Goal: Task Accomplishment & Management: Use online tool/utility

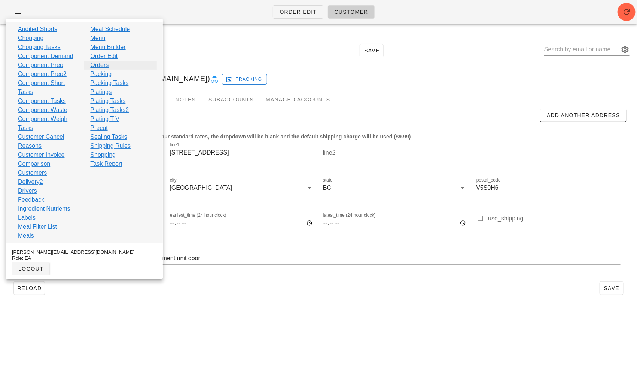
click at [106, 65] on link "Orders" at bounding box center [99, 65] width 18 height 9
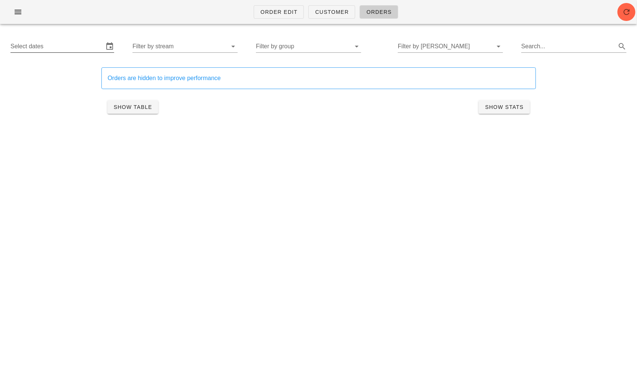
click at [77, 49] on input "Select dates" at bounding box center [56, 46] width 93 height 12
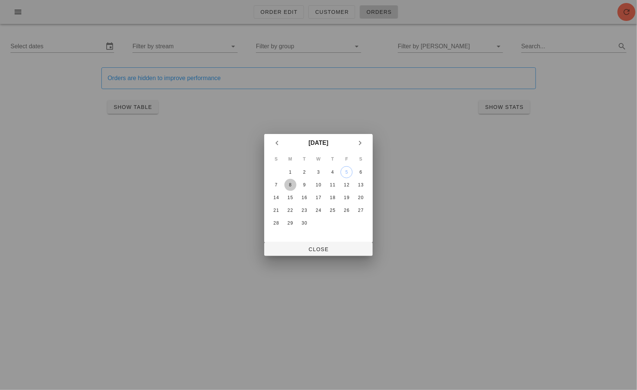
click at [292, 185] on div "8" at bounding box center [290, 184] width 12 height 5
click at [316, 185] on div "10" at bounding box center [319, 184] width 12 height 5
click at [314, 246] on span "Close" at bounding box center [318, 249] width 97 height 6
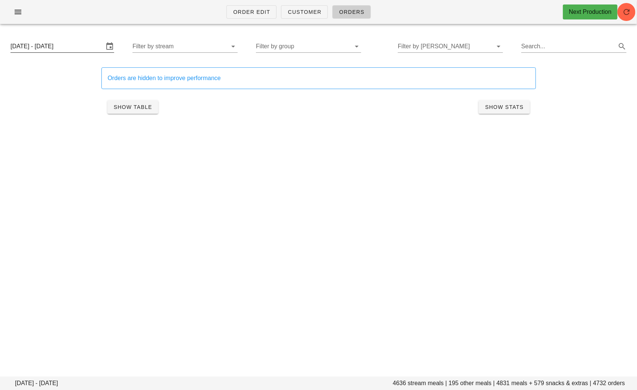
click at [68, 46] on input "[DATE] - [DATE]" at bounding box center [56, 46] width 93 height 12
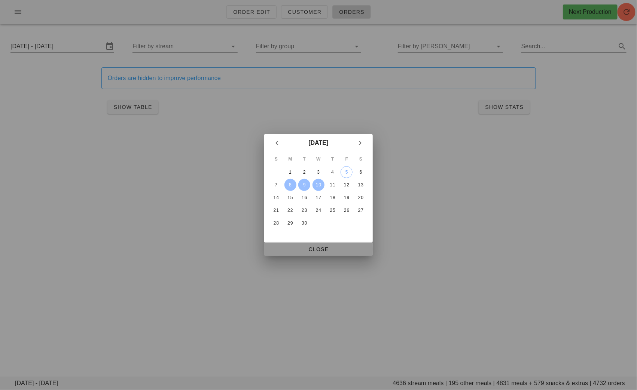
click at [299, 247] on span "Close" at bounding box center [318, 249] width 97 height 6
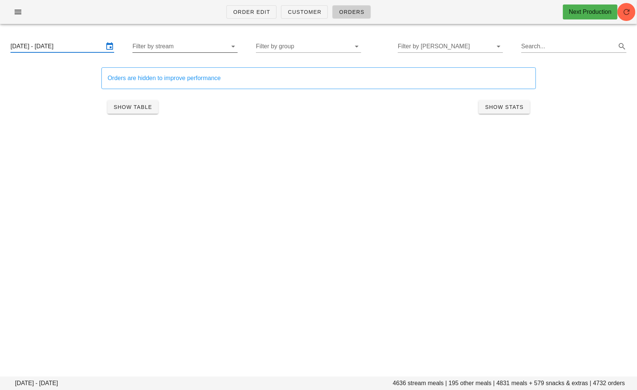
click at [198, 45] on input "Filter by stream" at bounding box center [179, 46] width 93 height 12
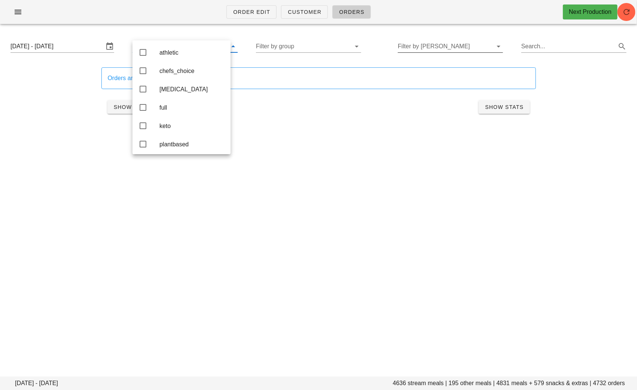
click at [454, 49] on input "Filter by [PERSON_NAME]" at bounding box center [444, 46] width 93 height 12
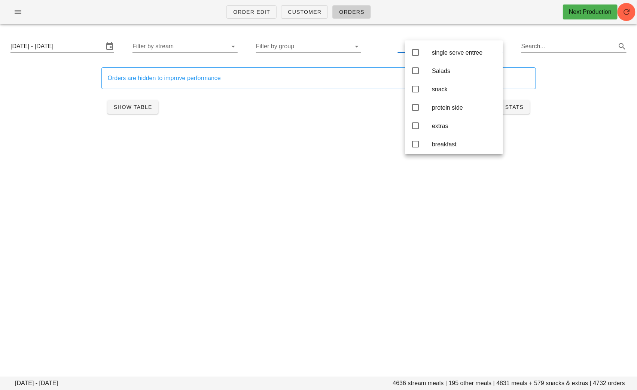
click at [324, 35] on div "Monday September 8 - Wednesday September 10 Filter by stream Filter by group Se…" at bounding box center [318, 46] width 628 height 24
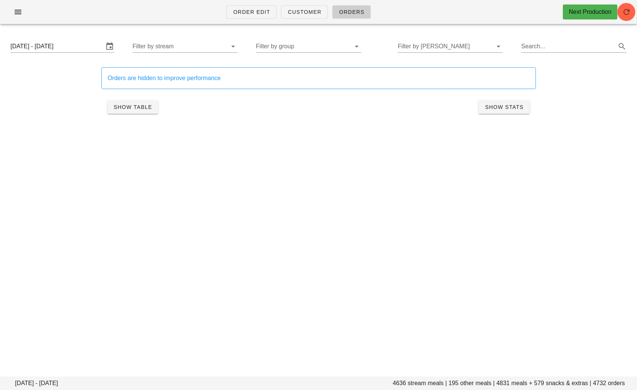
click at [324, 40] on div "Monday September 8 - Wednesday September 10 Filter by stream Filter by group Fi…" at bounding box center [318, 46] width 628 height 24
click at [324, 51] on input "Filter by group" at bounding box center [302, 46] width 93 height 12
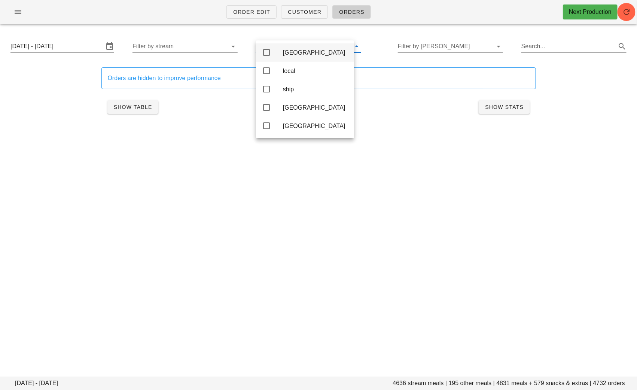
click at [305, 58] on div "[GEOGRAPHIC_DATA]" at bounding box center [315, 53] width 65 height 16
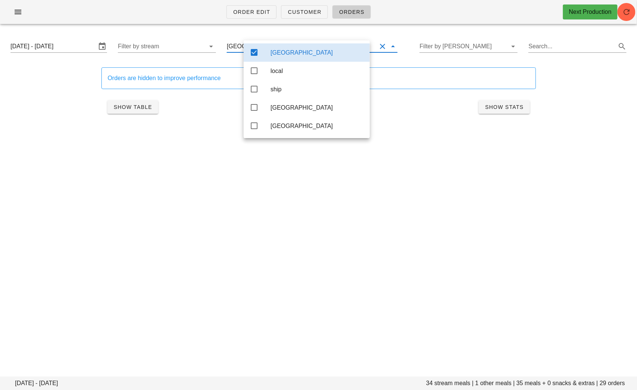
click at [219, 176] on div "Order Edit Customer Orders Next Production Monday September 8 - Wednesday Septe…" at bounding box center [318, 195] width 637 height 390
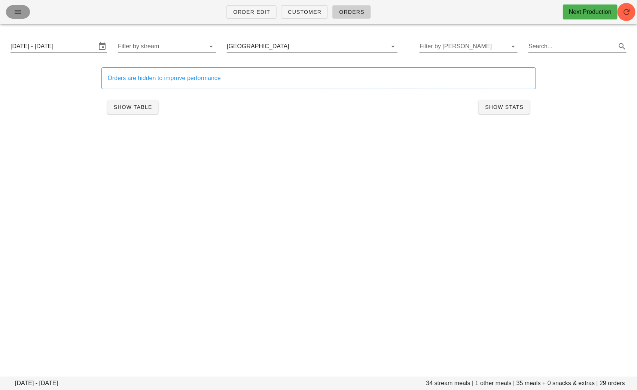
click at [17, 15] on icon "button" at bounding box center [17, 11] width 9 height 9
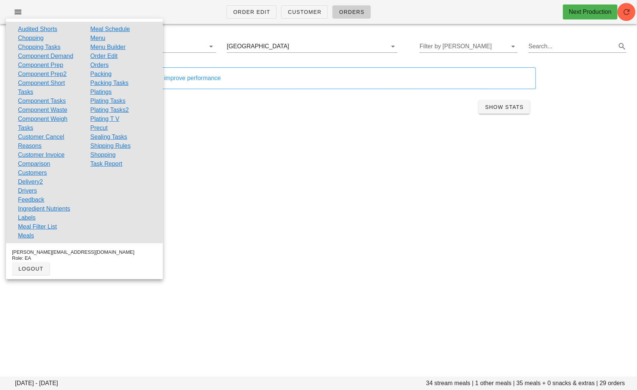
click at [275, 145] on div "Order Edit Customer Orders Next Production Monday September 8 - Wednesday Septe…" at bounding box center [318, 195] width 637 height 390
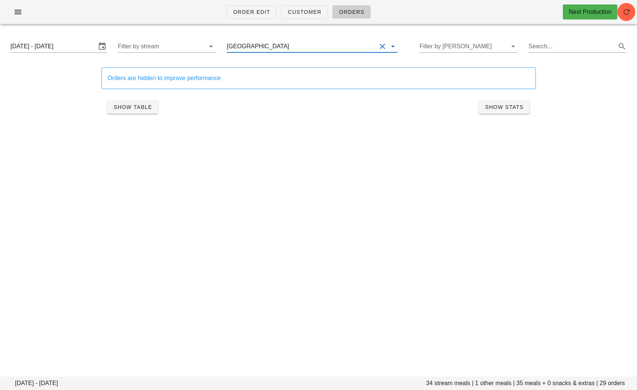
click at [332, 41] on input "text" at bounding box center [334, 46] width 86 height 12
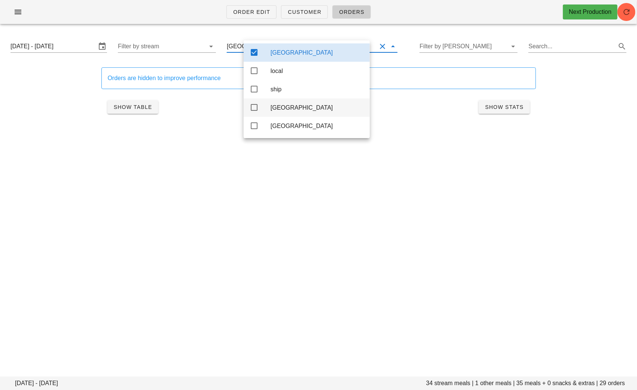
click at [256, 107] on icon at bounding box center [254, 107] width 9 height 9
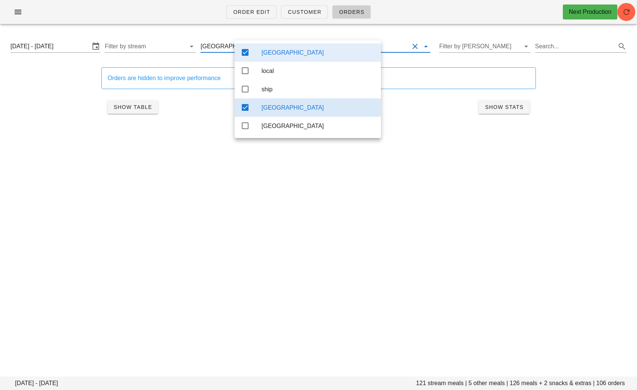
click at [245, 51] on icon at bounding box center [245, 52] width 9 height 9
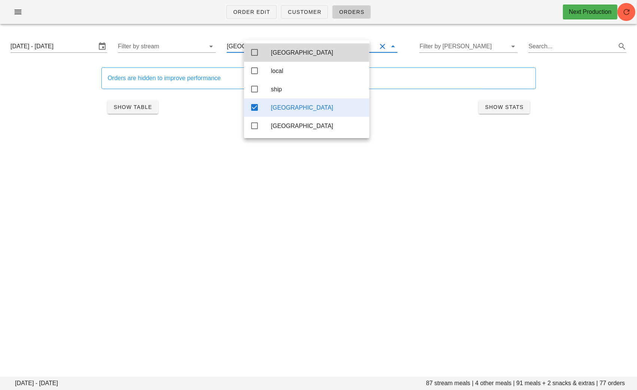
click at [296, 185] on div "Order Edit Customer Orders Next Production Monday September 8 - Wednesday Septe…" at bounding box center [318, 195] width 637 height 390
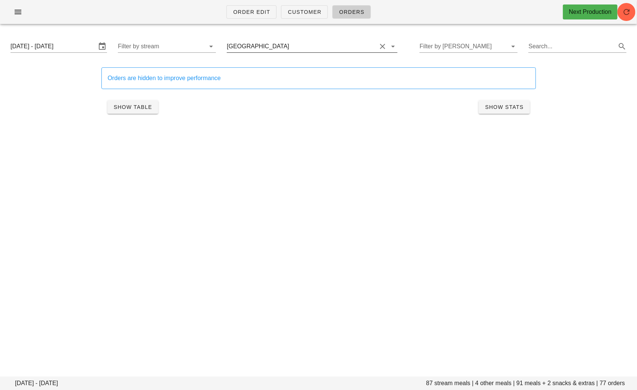
click at [291, 49] on input "text" at bounding box center [334, 46] width 86 height 12
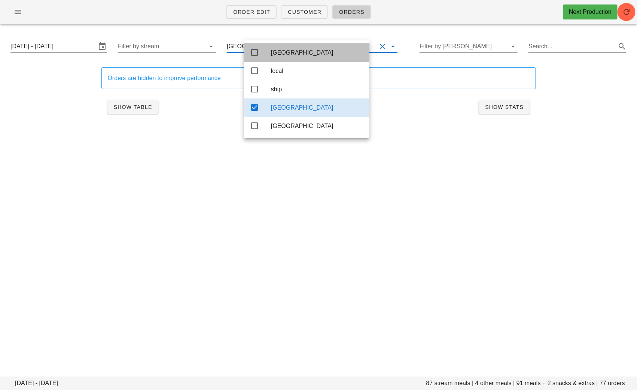
click at [279, 58] on div "[GEOGRAPHIC_DATA]" at bounding box center [317, 53] width 92 height 16
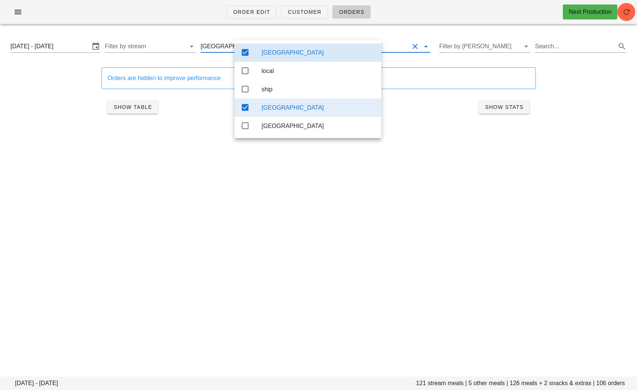
click at [273, 108] on div "[GEOGRAPHIC_DATA]" at bounding box center [319, 107] width 114 height 7
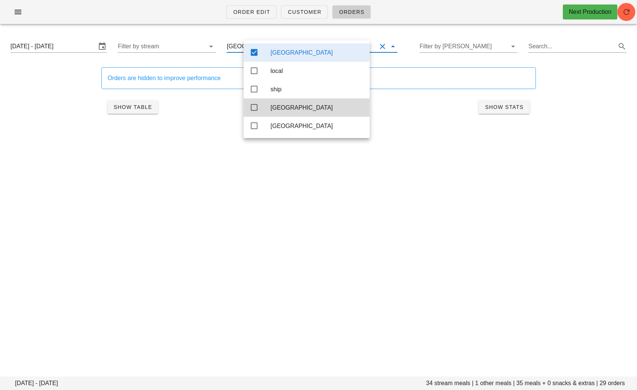
click at [176, 115] on div "Show Table Show Stats" at bounding box center [318, 107] width 435 height 24
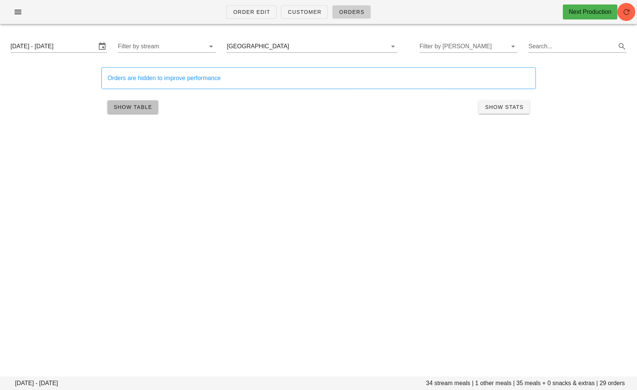
click at [141, 109] on span "Show Table" at bounding box center [132, 107] width 39 height 6
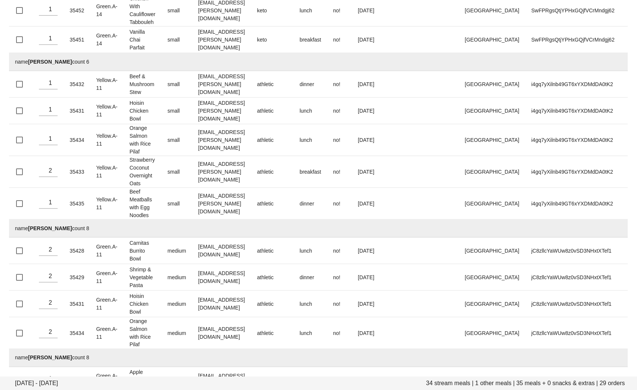
scroll to position [292, 0]
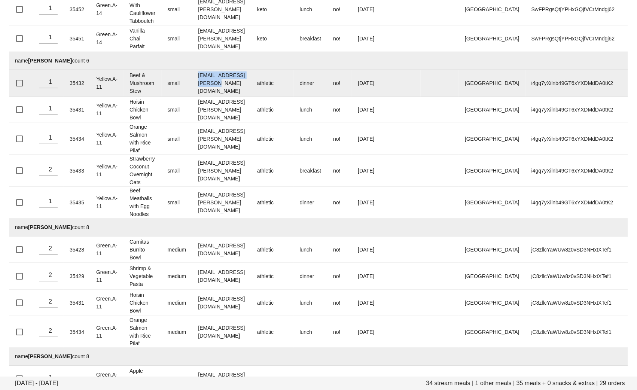
drag, startPoint x: 252, startPoint y: 83, endPoint x: 201, endPoint y: 83, distance: 51.7
click at [201, 83] on td "[EMAIL_ADDRESS][PERSON_NAME][DOMAIN_NAME]" at bounding box center [221, 83] width 59 height 27
copy td "[EMAIL_ADDRESS][PERSON_NAME][DOMAIN_NAME]"
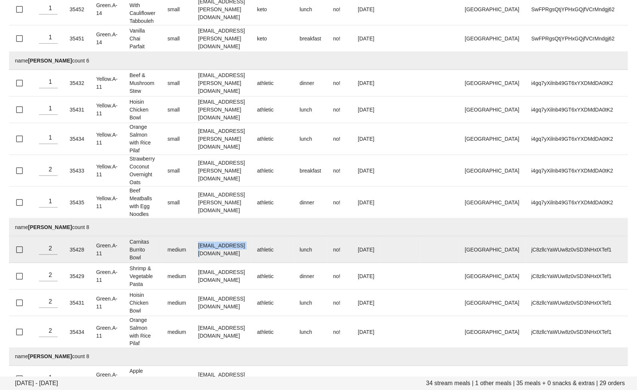
drag, startPoint x: 243, startPoint y: 247, endPoint x: 198, endPoint y: 247, distance: 44.5
click at [198, 247] on td "[EMAIL_ADDRESS][DOMAIN_NAME]" at bounding box center [221, 250] width 59 height 27
copy td "[EMAIL_ADDRESS][DOMAIN_NAME]"
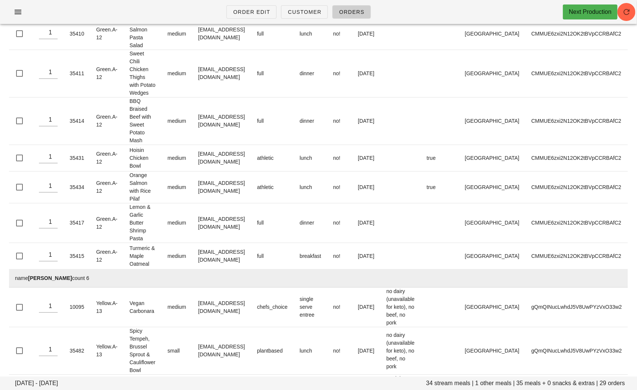
scroll to position [623, 0]
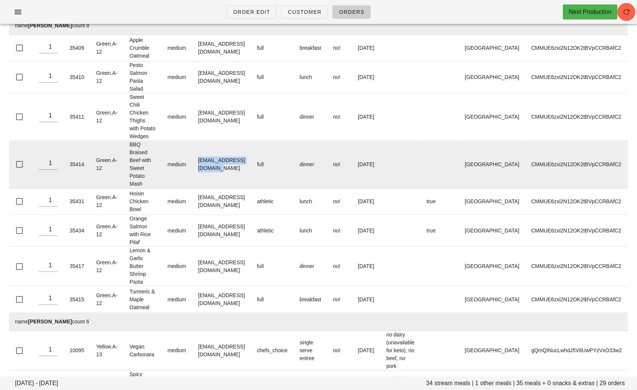
drag, startPoint x: 269, startPoint y: 152, endPoint x: 192, endPoint y: 152, distance: 77.1
click at [192, 152] on tr "1 35414 Green.A-12 BBQ Braised Beef with Sweet Potato Mash medium sofya_hudson@…" at bounding box center [318, 165] width 619 height 48
copy tr "[EMAIL_ADDRESS][DOMAIN_NAME]"
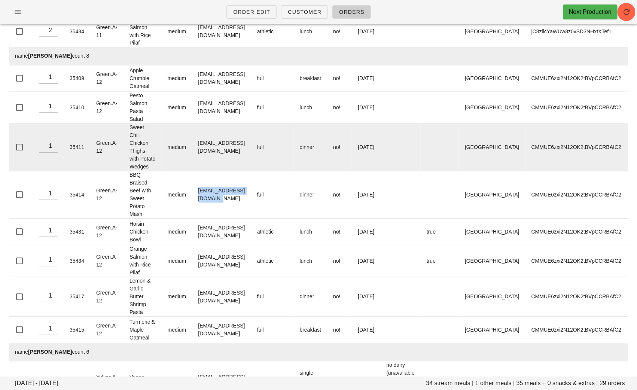
scroll to position [579, 0]
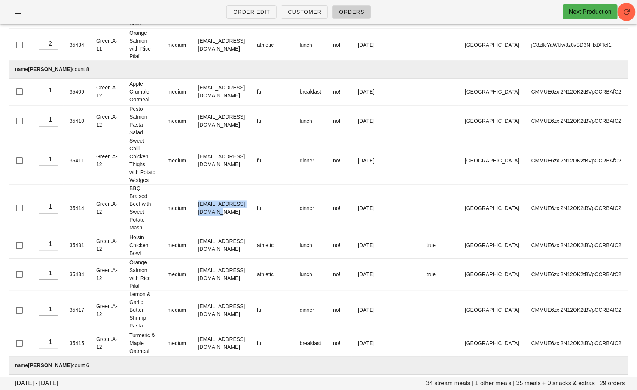
drag, startPoint x: 64, startPoint y: 69, endPoint x: 28, endPoint y: 69, distance: 35.9
click at [28, 69] on td "name Sofya Hudson count 8" at bounding box center [318, 70] width 619 height 18
copy td "[PERSON_NAME]"
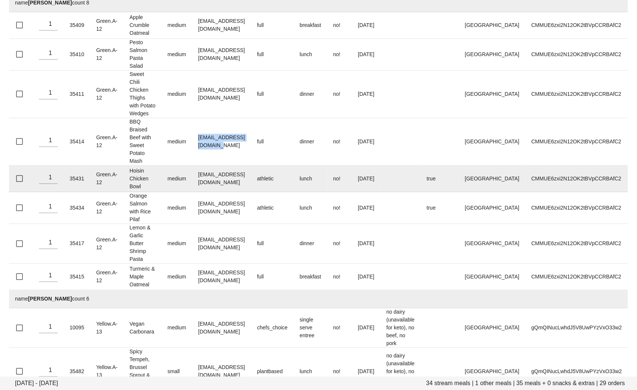
scroll to position [770, 0]
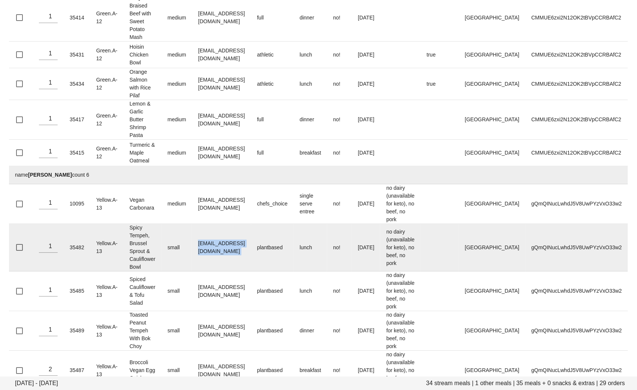
drag, startPoint x: 273, startPoint y: 234, endPoint x: 195, endPoint y: 234, distance: 77.5
click at [195, 234] on tr "1 35482 Yellow.A-13 Spicy Tempeh, Brussel Sprout & Cauliflower Bowl small sunny…" at bounding box center [318, 248] width 619 height 48
copy td "[EMAIL_ADDRESS][DOMAIN_NAME]"
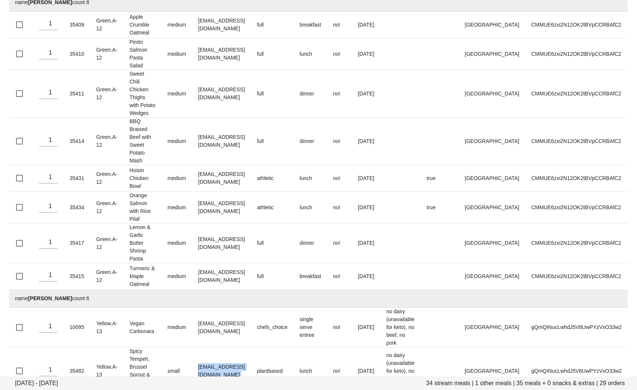
scroll to position [775, 0]
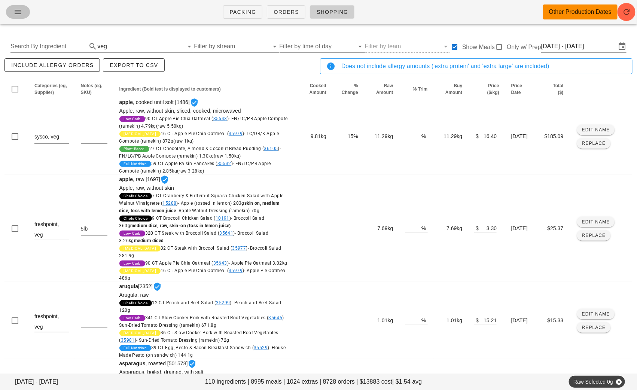
click at [9, 16] on button "button" at bounding box center [18, 11] width 24 height 13
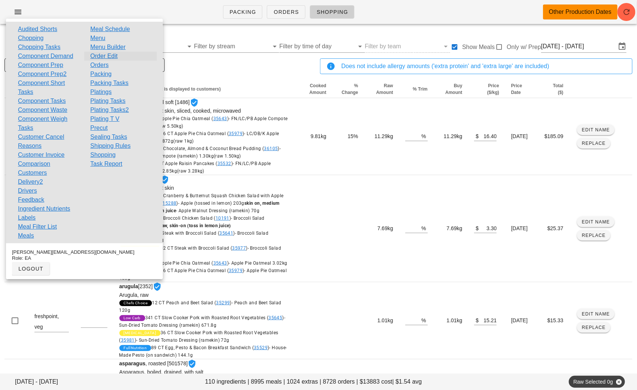
click at [109, 55] on link "Order Edit" at bounding box center [103, 56] width 27 height 9
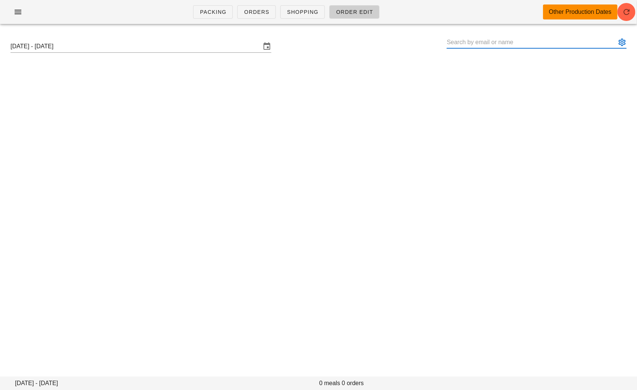
click at [460, 43] on input "text" at bounding box center [531, 42] width 169 height 12
paste input "[EMAIL_ADDRESS][PERSON_NAME][DOMAIN_NAME]"
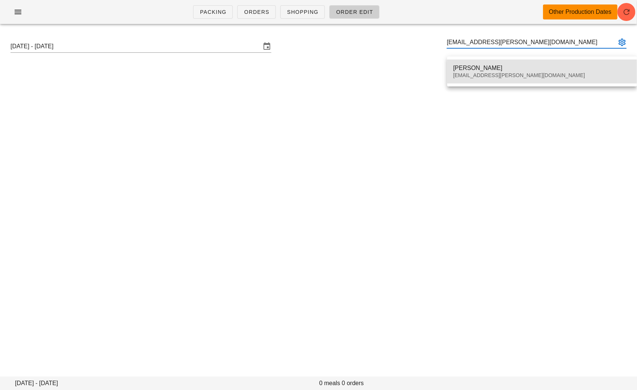
click at [472, 69] on div "[PERSON_NAME]" at bounding box center [542, 67] width 178 height 7
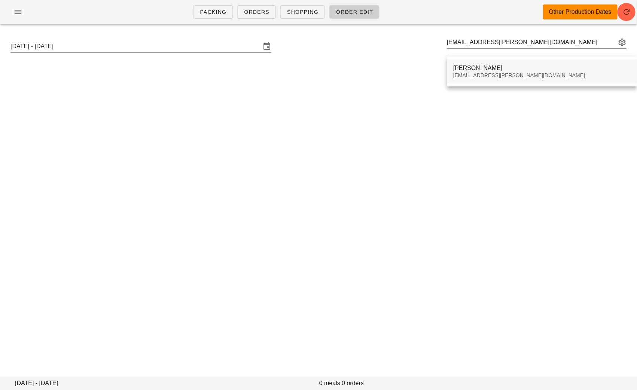
type input "Maha Shouman (maha.shouman@gmail.com)"
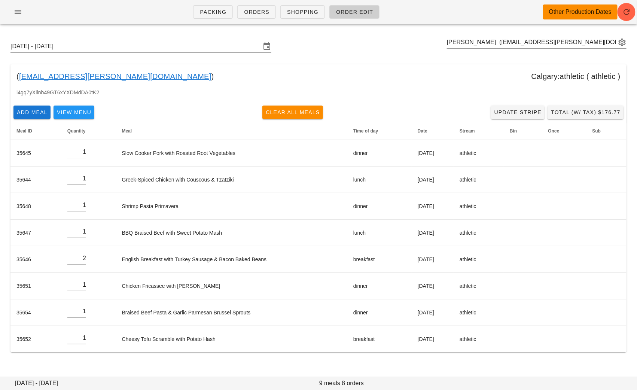
click at [91, 74] on link "[EMAIL_ADDRESS][PERSON_NAME][DOMAIN_NAME]" at bounding box center [115, 76] width 192 height 12
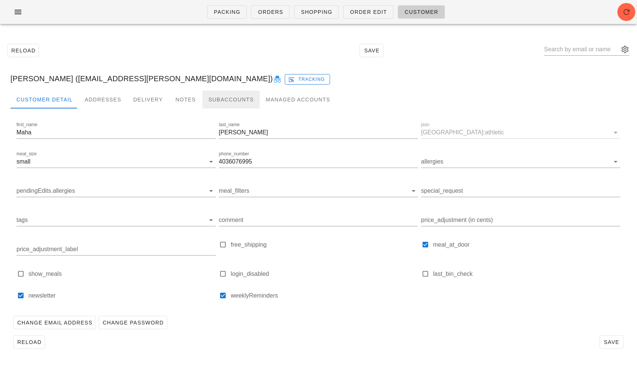
click at [223, 97] on div "Subaccounts" at bounding box center [231, 100] width 57 height 18
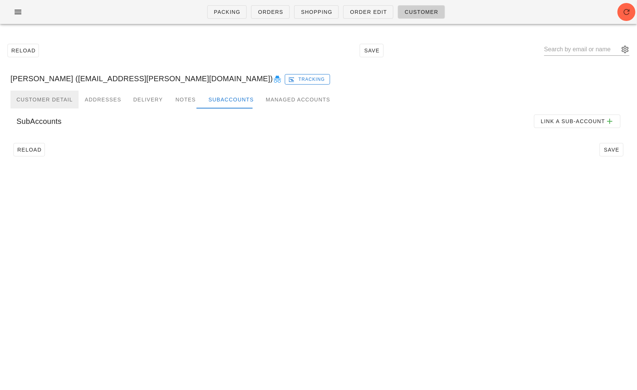
click at [42, 100] on div "Customer Detail" at bounding box center [44, 100] width 68 height 18
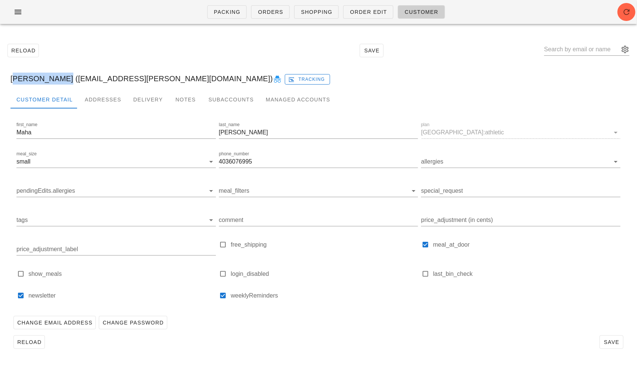
drag, startPoint x: 63, startPoint y: 79, endPoint x: 9, endPoint y: 79, distance: 54.7
click at [9, 79] on div "Maha Shouman (maha.shouman@gmail.com) Tracking" at bounding box center [318, 79] width 628 height 24
copy div "[PERSON_NAME]"
click at [106, 98] on div "Addresses" at bounding box center [103, 100] width 49 height 18
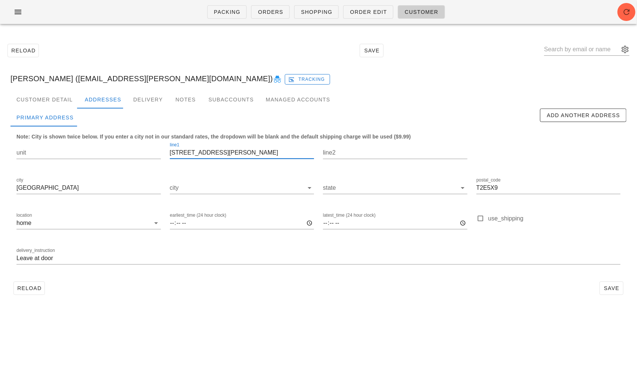
drag, startPoint x: 237, startPoint y: 152, endPoint x: 161, endPoint y: 153, distance: 75.2
click at [161, 153] on div "unit line1 515 Murray place NE line2 city Calgary city state postal_code T2E5X9…" at bounding box center [318, 206] width 613 height 141
drag, startPoint x: 504, startPoint y: 185, endPoint x: 456, endPoint y: 185, distance: 47.9
click at [456, 185] on div "unit line1 515 Murray place NE line2 city Calgary city state postal_code T2E5X9…" at bounding box center [318, 206] width 613 height 141
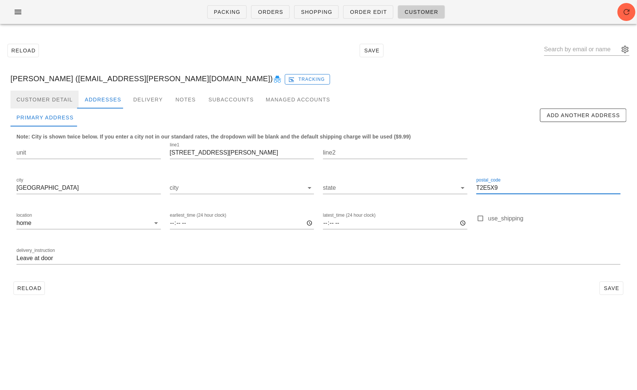
click at [61, 99] on div "Customer Detail" at bounding box center [44, 100] width 68 height 18
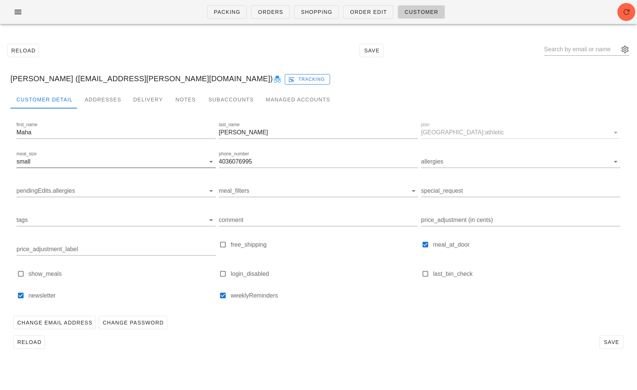
drag, startPoint x: 265, startPoint y: 164, endPoint x: 187, endPoint y: 164, distance: 77.9
click at [187, 164] on div "first_name Maha last_name Shouman plan Calgary:athletic meal_size small phone_n…" at bounding box center [318, 213] width 607 height 189
drag, startPoint x: 158, startPoint y: 82, endPoint x: 68, endPoint y: 81, distance: 90.6
click at [68, 81] on div "Maha Shouman (maha.shouman@gmail.com) Tracking" at bounding box center [318, 79] width 628 height 24
copy div "[EMAIL_ADDRESS][PERSON_NAME][DOMAIN_NAME]"
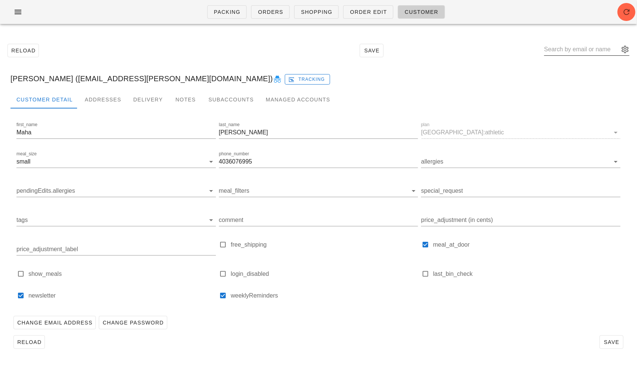
click at [571, 51] on input "text" at bounding box center [581, 49] width 75 height 12
paste input "[EMAIL_ADDRESS][DOMAIN_NAME]"
type input "[EMAIL_ADDRESS][DOMAIN_NAME]"
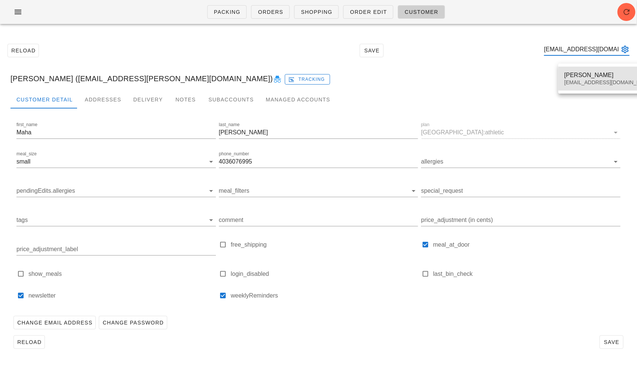
click at [571, 73] on div "[PERSON_NAME]" at bounding box center [608, 74] width 89 height 7
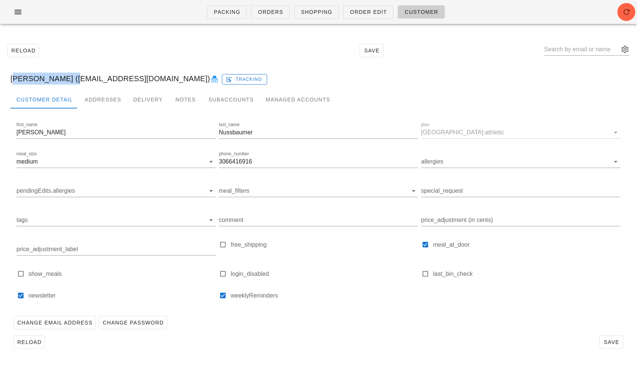
drag, startPoint x: 72, startPoint y: 78, endPoint x: 3, endPoint y: 78, distance: 68.5
click at [4, 78] on div "Rory Nussbaumer (roryn1@gmail.com) Tracking" at bounding box center [318, 79] width 628 height 24
copy div "[PERSON_NAME]"
click at [105, 99] on div "Addresses" at bounding box center [103, 100] width 49 height 18
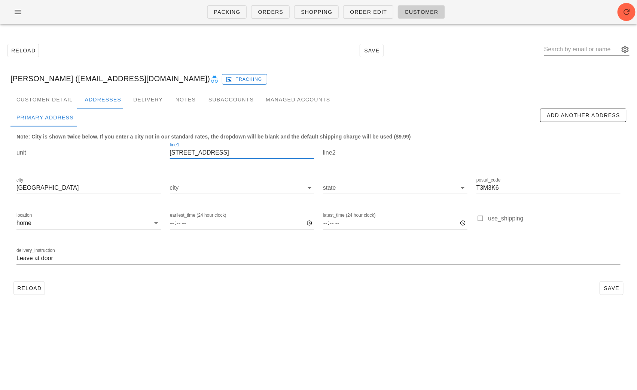
drag, startPoint x: 258, startPoint y: 153, endPoint x: 164, endPoint y: 153, distance: 94.3
click at [164, 153] on div "unit line1 204 Cranbrook Gardens SE line2 city Calgary city state postal_code T…" at bounding box center [318, 206] width 613 height 141
drag, startPoint x: 501, startPoint y: 189, endPoint x: 462, endPoint y: 189, distance: 39.3
click at [465, 189] on div "unit line1 204 Cranbrook Gardens SE line2 city Calgary city state postal_code T…" at bounding box center [318, 206] width 613 height 141
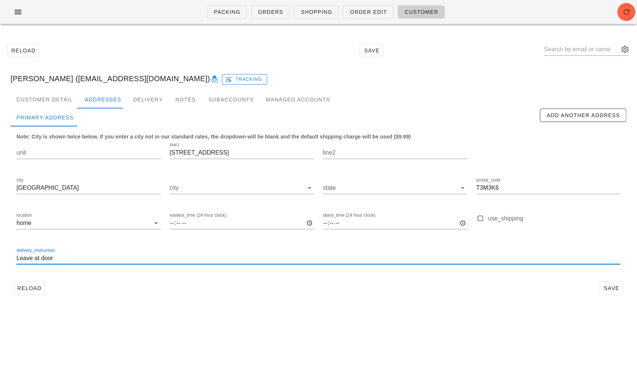
drag, startPoint x: 61, startPoint y: 260, endPoint x: -7, endPoint y: 253, distance: 69.2
click at [0, 253] on html "Packing Orders Shopping Order Edit Customer Reload Save Rory Nussbaumer (roryn1…" at bounding box center [318, 195] width 637 height 390
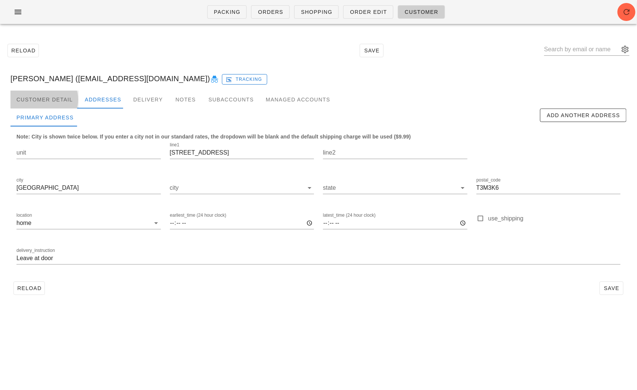
click at [58, 95] on div "Customer Detail" at bounding box center [44, 100] width 68 height 18
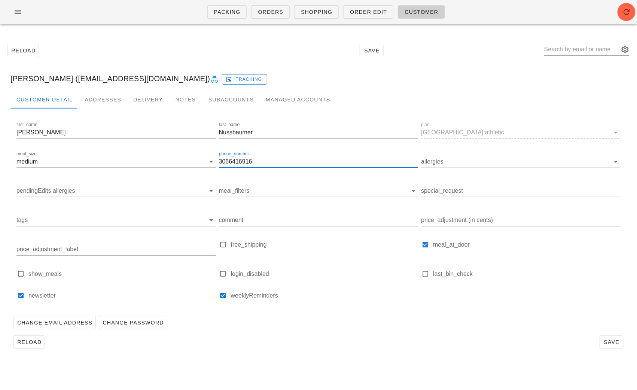
drag, startPoint x: 258, startPoint y: 163, endPoint x: 216, endPoint y: 162, distance: 41.9
click at [216, 163] on div "first_name Rory last_name Nussbaumer plan Calgary:athletic meal_size medium pho…" at bounding box center [318, 213] width 607 height 189
click at [579, 49] on input "text" at bounding box center [581, 49] width 75 height 12
paste input "[EMAIL_ADDRESS][DOMAIN_NAME]"
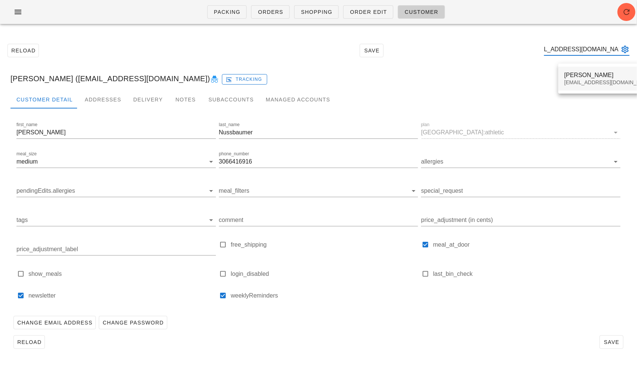
type input "[EMAIL_ADDRESS][DOMAIN_NAME]"
click at [575, 77] on div "[PERSON_NAME]" at bounding box center [608, 74] width 89 height 7
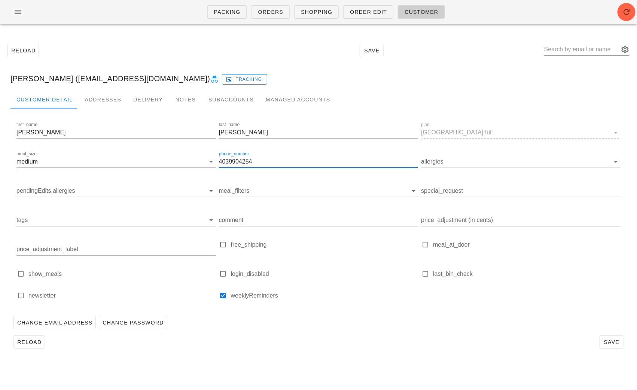
drag, startPoint x: 264, startPoint y: 161, endPoint x: 201, endPoint y: 161, distance: 62.9
click at [202, 161] on div "first_name Sofya last_name Hudson plan Calgary:full meal_size medium phone_numb…" at bounding box center [318, 213] width 607 height 189
click at [97, 99] on div "Addresses" at bounding box center [103, 100] width 49 height 18
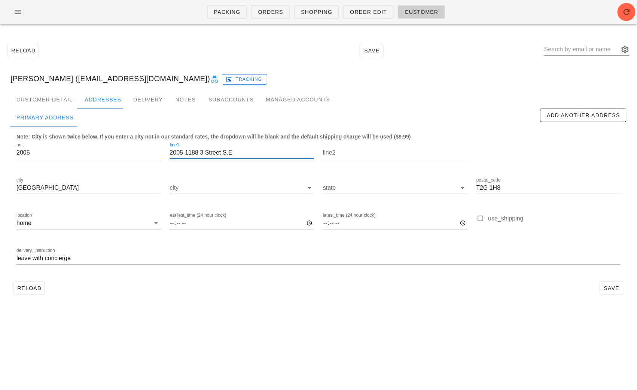
drag, startPoint x: 238, startPoint y: 153, endPoint x: 168, endPoint y: 153, distance: 70.0
click at [168, 153] on div "line1 2005-1188 3 Street S.E." at bounding box center [241, 153] width 153 height 35
drag, startPoint x: 505, startPoint y: 188, endPoint x: 455, endPoint y: 188, distance: 50.2
click at [457, 188] on div "unit 2005 line1 2005-1188 3 Street S.E. line2 city Calgary city state postal_co…" at bounding box center [318, 206] width 613 height 141
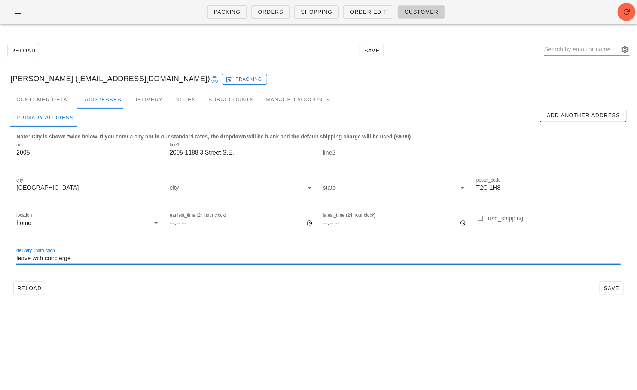
drag, startPoint x: 90, startPoint y: 259, endPoint x: -17, endPoint y: 255, distance: 106.8
click at [0, 255] on html "Packing Orders Shopping Order Edit Customer Reload Save Sofya Hudson (sofya_hud…" at bounding box center [318, 195] width 637 height 390
click at [569, 49] on input "text" at bounding box center [581, 49] width 75 height 12
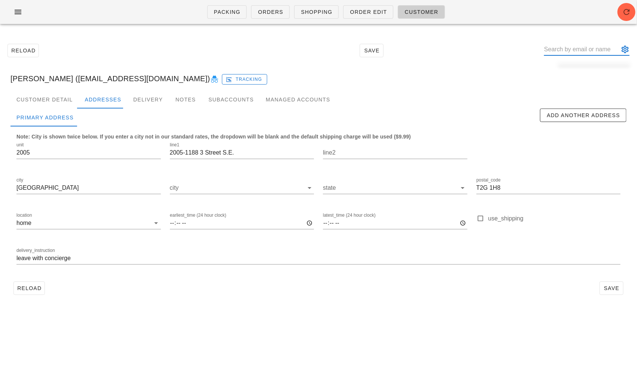
paste input "[EMAIL_ADDRESS][DOMAIN_NAME]"
type input "[EMAIL_ADDRESS][DOMAIN_NAME]"
click at [576, 76] on div "[PERSON_NAME]" at bounding box center [608, 74] width 89 height 7
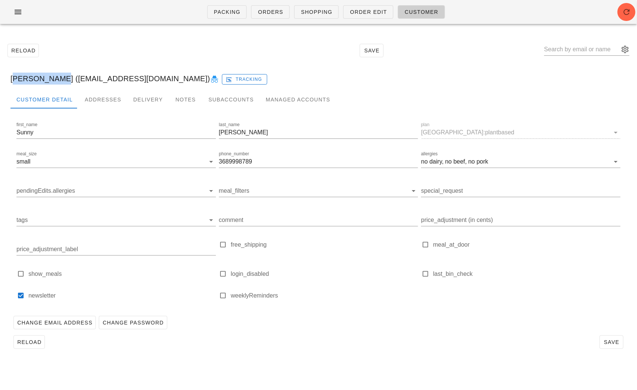
drag, startPoint x: 52, startPoint y: 80, endPoint x: -5, endPoint y: 80, distance: 57.3
click at [0, 80] on html "Packing Orders Shopping Order Edit Customer Reload Save Sunny Yerra (sunnyeverh…" at bounding box center [318, 195] width 637 height 390
copy div "[PERSON_NAME]"
drag, startPoint x: 256, startPoint y: 161, endPoint x: 200, endPoint y: 161, distance: 55.8
click at [200, 161] on div "first_name Sunny last_name Yerra plan Calgary:plantbased meal_size small phone_…" at bounding box center [318, 213] width 607 height 189
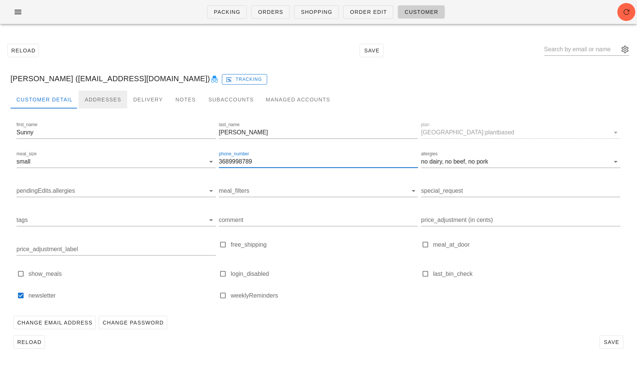
click at [95, 99] on div "Addresses" at bounding box center [103, 100] width 49 height 18
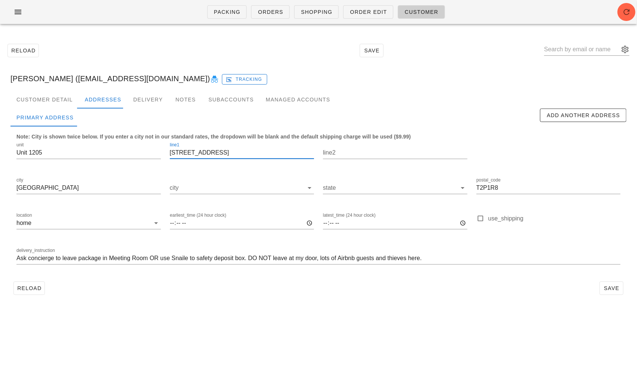
drag, startPoint x: 235, startPoint y: 156, endPoint x: 165, endPoint y: 156, distance: 69.6
click at [165, 156] on div "line1 1205 - 730 2 Ave SW" at bounding box center [241, 153] width 153 height 35
drag, startPoint x: 28, startPoint y: 154, endPoint x: -3, endPoint y: 154, distance: 31.4
click at [0, 154] on html "Packing Orders Shopping Order Edit Customer Reload Save Sunny Yerra (sunnyeverh…" at bounding box center [318, 195] width 637 height 390
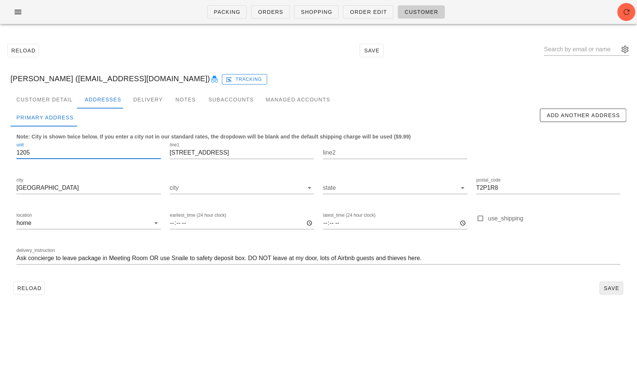
type input "1205"
click at [613, 287] on span "Save" at bounding box center [611, 288] width 17 height 6
drag, startPoint x: 503, startPoint y: 187, endPoint x: 460, endPoint y: 187, distance: 43.8
click at [465, 187] on div "unit 1205 line1 1205 - 730 2 Ave SW line2 city Calgary city state postal_code T…" at bounding box center [318, 206] width 613 height 141
type input "Ask concierge to leave package in Meeting Room OR use Snaile to safety deposit …"
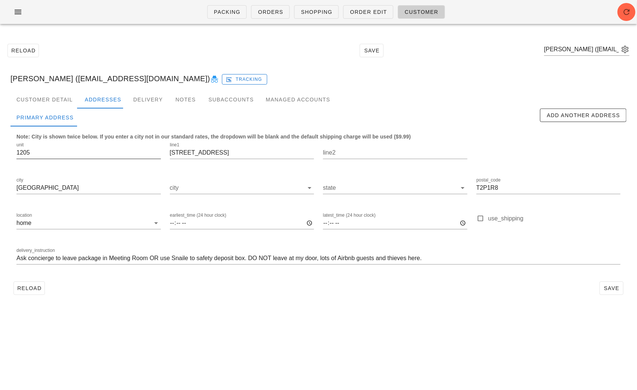
drag, startPoint x: 188, startPoint y: 152, endPoint x: 146, endPoint y: 152, distance: 42.7
click at [152, 152] on div "unit 1205 line1 1205 - 730 2 Ave SW line2 city Calgary city state postal_code T…" at bounding box center [318, 206] width 613 height 141
type input "730 2 Ave SW"
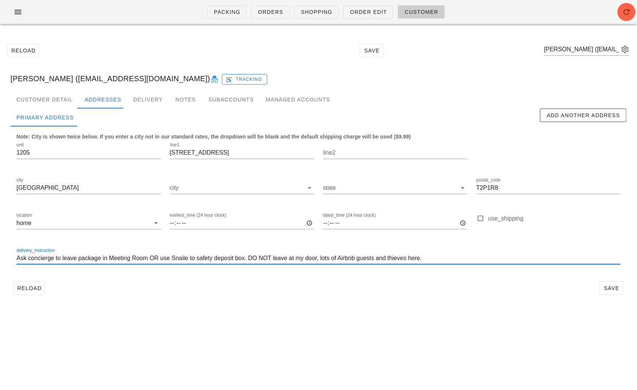
click at [219, 255] on input "Ask concierge to leave package in Meeting Room OR use Snaile to safety deposit …" at bounding box center [318, 258] width 604 height 12
type input "Ask concierge to leave package in Meeting Room OR use Snaile to safety deposit …"
click at [615, 288] on span "Save" at bounding box center [611, 288] width 17 height 6
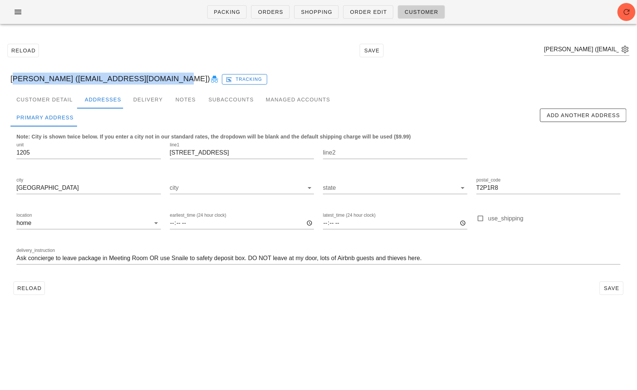
drag, startPoint x: 154, startPoint y: 79, endPoint x: 9, endPoint y: 78, distance: 145.2
click at [9, 78] on div "Sunny Yerra (sunnyeverhart1@icloud.com) Tracking" at bounding box center [318, 79] width 628 height 24
copy div "Sunny Yerra (sunnyeverhart1@icloud.com)"
click at [216, 261] on input "Ask concierge to leave package in Meeting Room OR use Snaile to safety deposit …" at bounding box center [318, 258] width 604 height 12
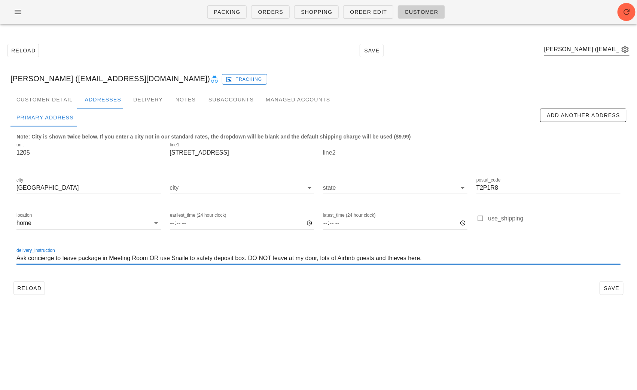
click at [216, 261] on input "Ask concierge to leave package in Meeting Room OR use Snaile to safety deposit …" at bounding box center [318, 258] width 604 height 12
type input "Ask concierge to leave package in Meeting Room OR use Snaile to safety deposit …"
click at [16, 10] on icon "button" at bounding box center [17, 11] width 9 height 9
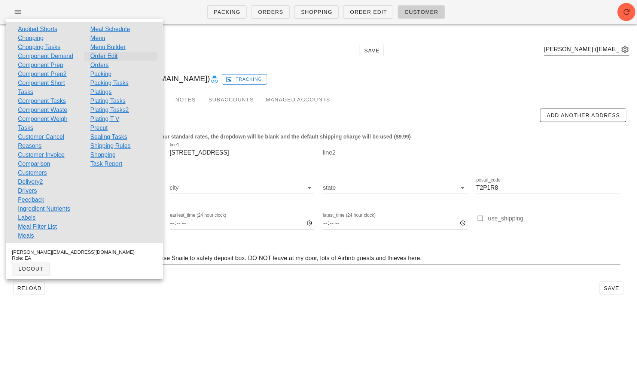
click at [112, 57] on link "Order Edit" at bounding box center [103, 56] width 27 height 9
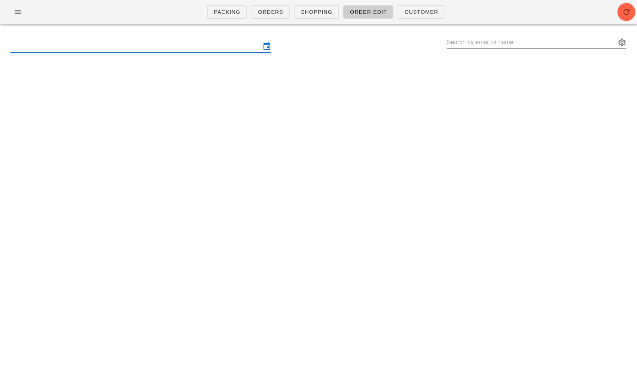
click at [108, 45] on input "text" at bounding box center [135, 46] width 250 height 12
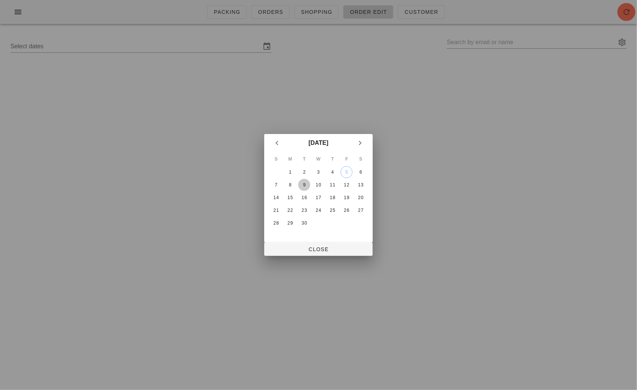
click at [302, 180] on button "9" at bounding box center [304, 185] width 12 height 12
click at [326, 246] on span "Close" at bounding box center [318, 249] width 97 height 6
type input "Sunday September 7 - Saturday September 13"
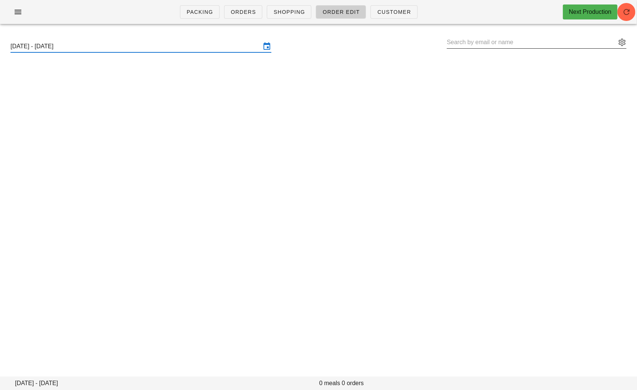
click at [471, 39] on input "text" at bounding box center [531, 42] width 169 height 12
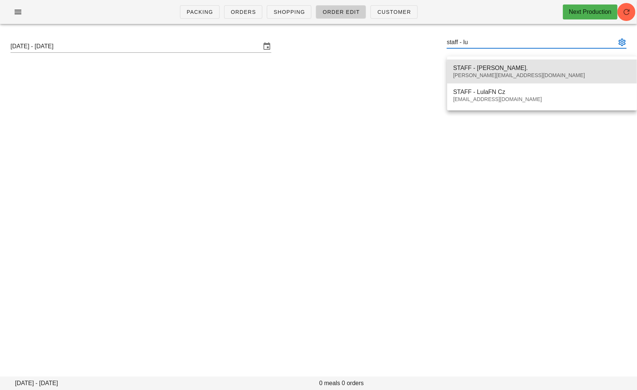
click at [492, 70] on div "STAFF - Lula Cz." at bounding box center [542, 67] width 178 height 7
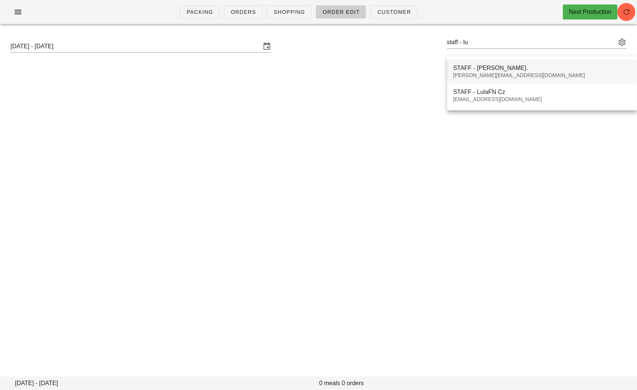
type input "STAFF - Lula Cz. (m.l.czupajlo@gmail.com)"
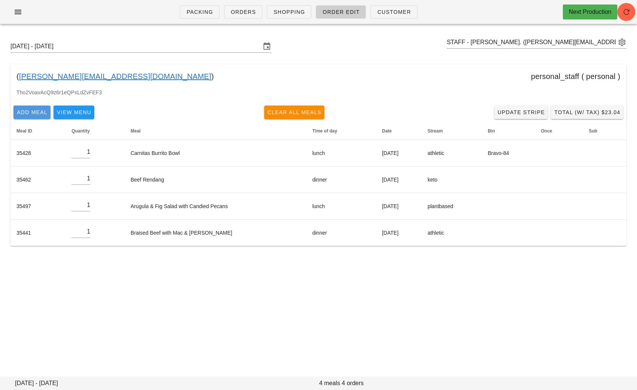
click at [20, 111] on span "Add Meal" at bounding box center [31, 112] width 31 height 6
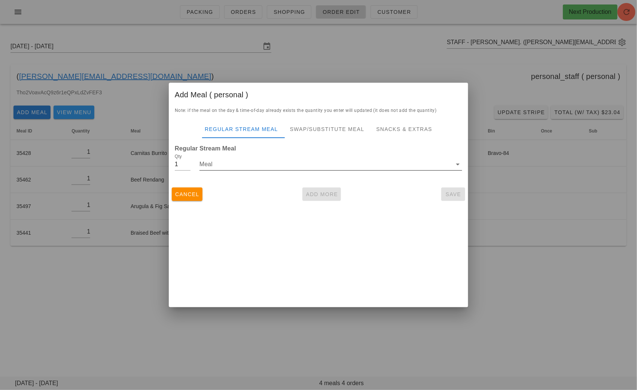
click at [251, 165] on input "Meal" at bounding box center [326, 164] width 252 height 12
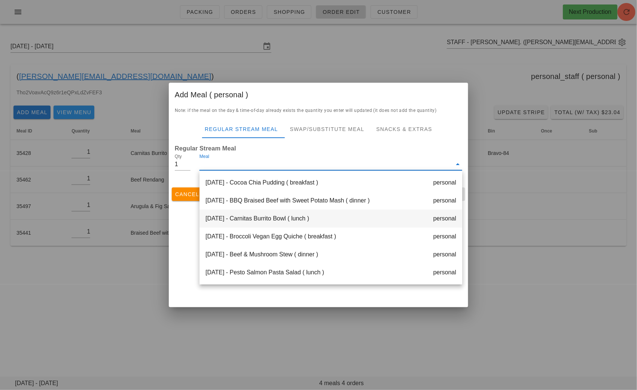
scroll to position [216, 0]
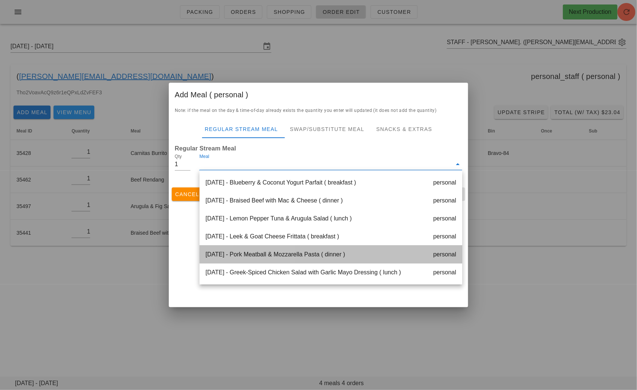
click at [305, 255] on div "Saturday Sep 13 - Pork Meatball & Mozzarella Pasta ( dinner ) personal" at bounding box center [331, 255] width 263 height 18
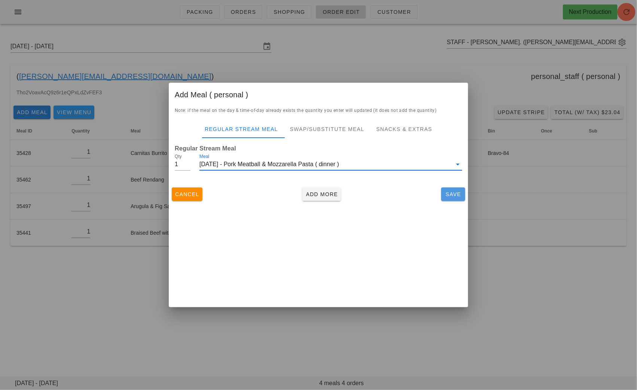
click at [442, 196] on button "Save" at bounding box center [453, 194] width 24 height 13
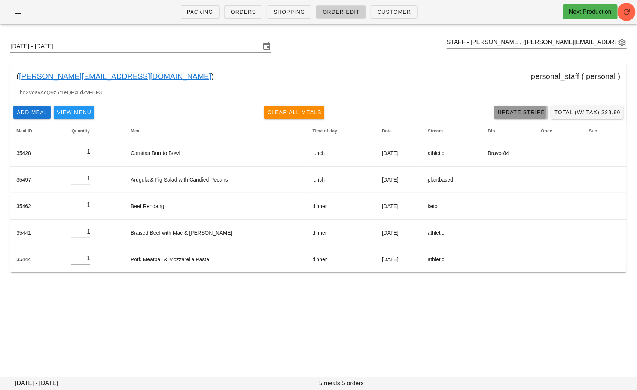
click at [505, 115] on span "Update Stripe" at bounding box center [521, 112] width 48 height 6
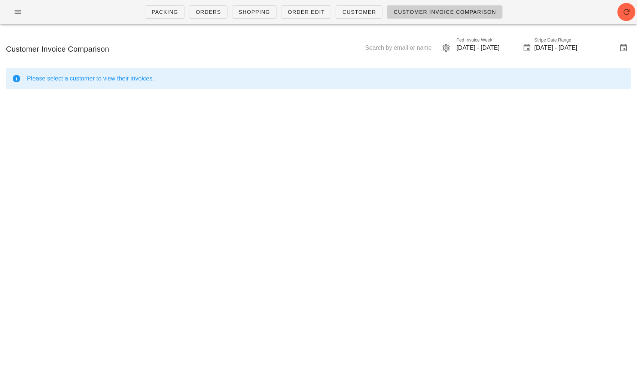
type input "STAFF - Lula Cz. (m.l.czupajlo@gmail.com)"
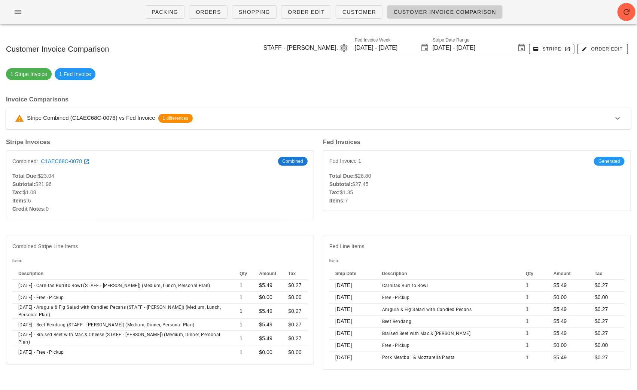
click at [203, 181] on div "Subtotal: $21.96" at bounding box center [159, 184] width 295 height 8
click at [387, 115] on div "Stripe Combined (C1AEC68C-0078) vs Fed Invoice 1 differences" at bounding box center [314, 118] width 598 height 9
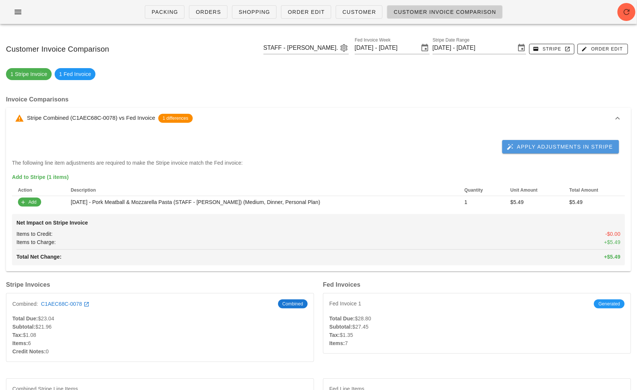
click at [533, 147] on span "Apply Adjustments in Stripe" at bounding box center [560, 146] width 105 height 7
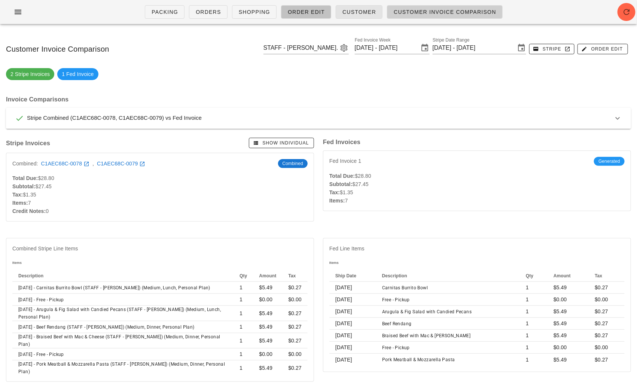
click at [310, 11] on span "Order Edit" at bounding box center [305, 12] width 37 height 6
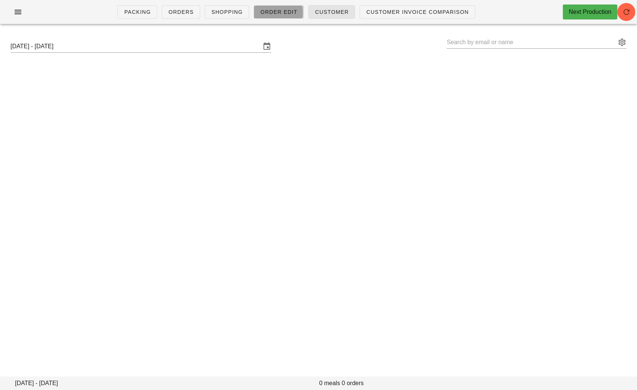
type input "STAFF - Lula Cz. (m.l.czupajlo@gmail.com)"
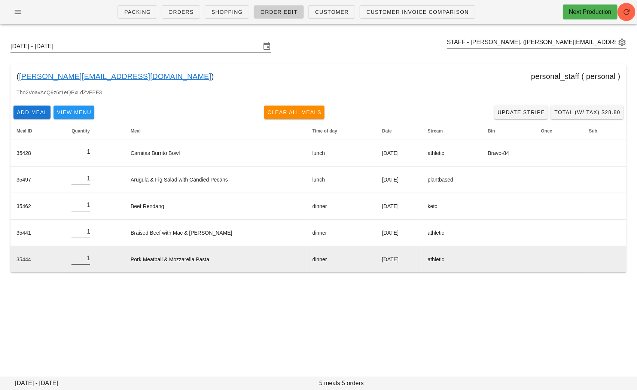
click at [87, 258] on input "1" at bounding box center [80, 258] width 19 height 12
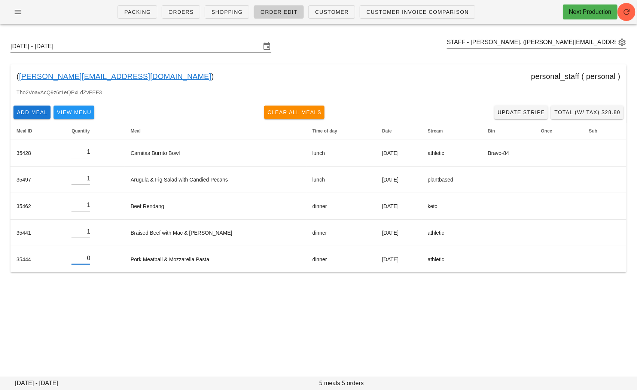
type input "0"
click at [145, 292] on div "Sunday September 7 - Saturday September 13 STAFF - Lula Cz. (m.l.czupajlo@gmail…" at bounding box center [318, 162] width 637 height 265
click at [526, 106] on link "Update Stripe" at bounding box center [521, 112] width 54 height 13
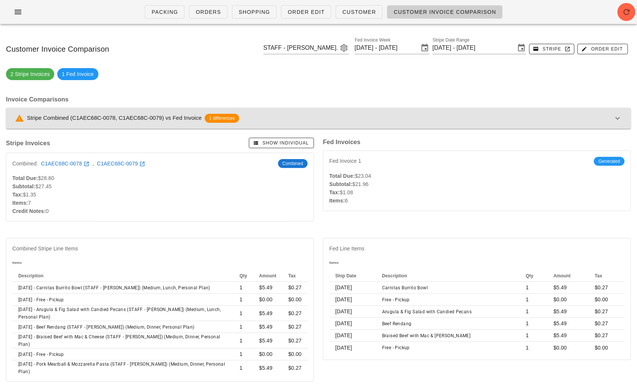
click at [466, 119] on div "Stripe Combined (C1AEC68C-0078, C1AEC68C-0079) vs Fed Invoice 1 differences" at bounding box center [314, 118] width 598 height 9
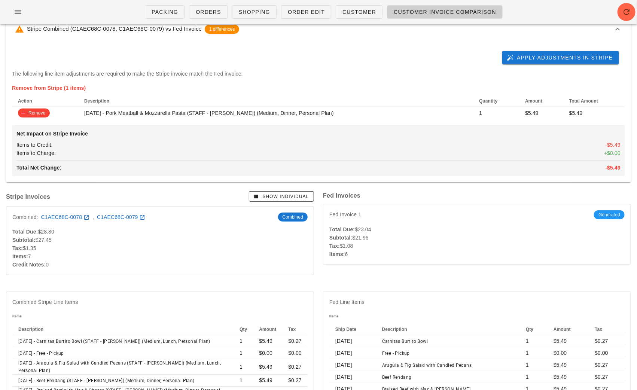
scroll to position [53, 0]
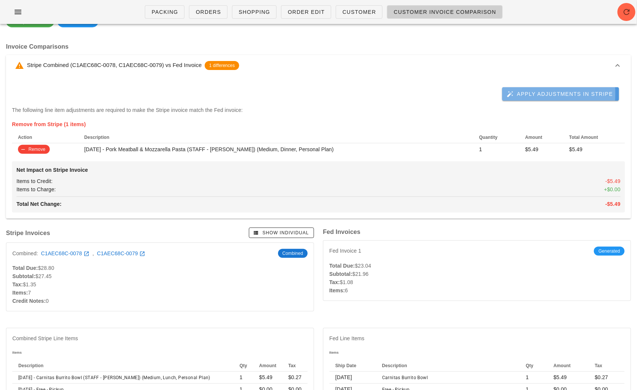
click at [538, 89] on button "Apply Adjustments in Stripe" at bounding box center [560, 93] width 117 height 13
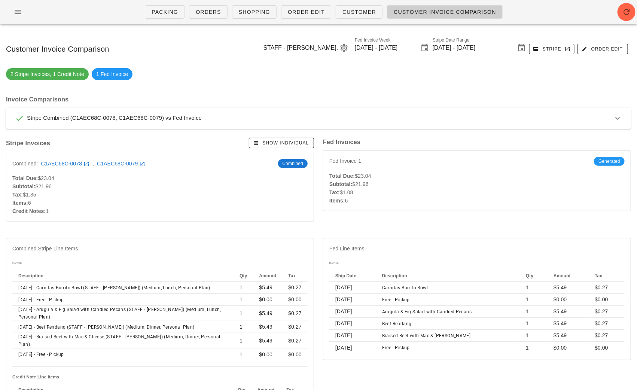
scroll to position [26, 0]
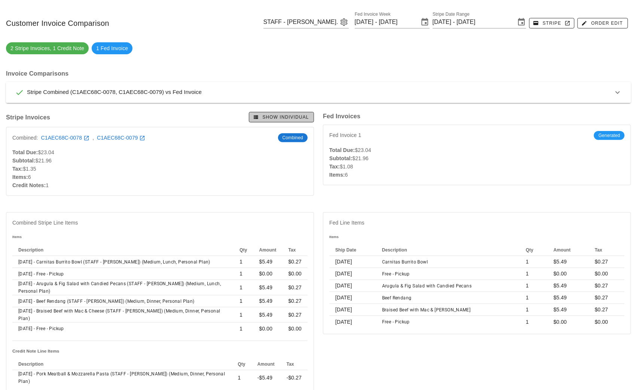
click at [278, 116] on span "Show Individual" at bounding box center [281, 117] width 55 height 7
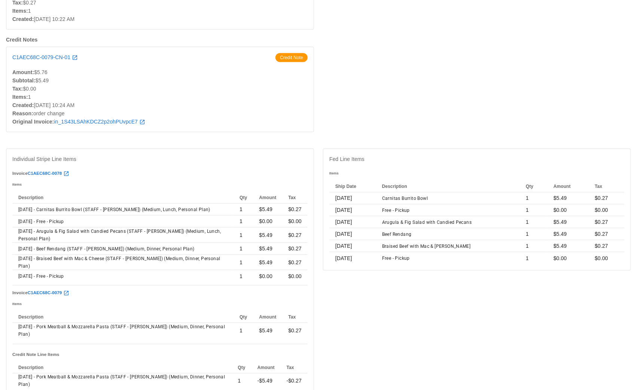
scroll to position [0, 0]
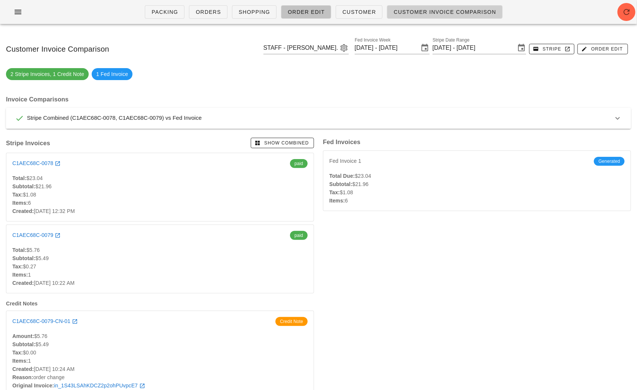
click at [297, 9] on span "Order Edit" at bounding box center [305, 12] width 37 height 6
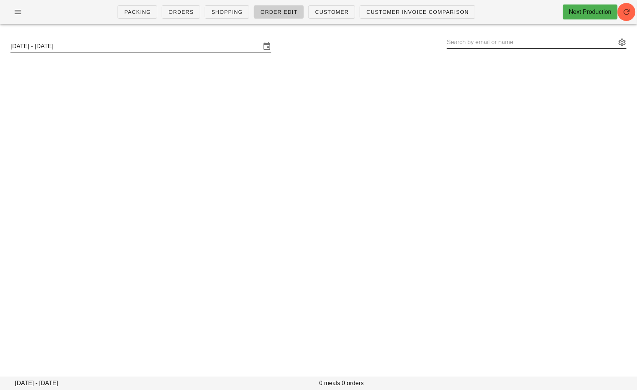
click at [526, 45] on input "text" at bounding box center [531, 42] width 169 height 12
paste input "kaylakonechny@yahoo.ca"
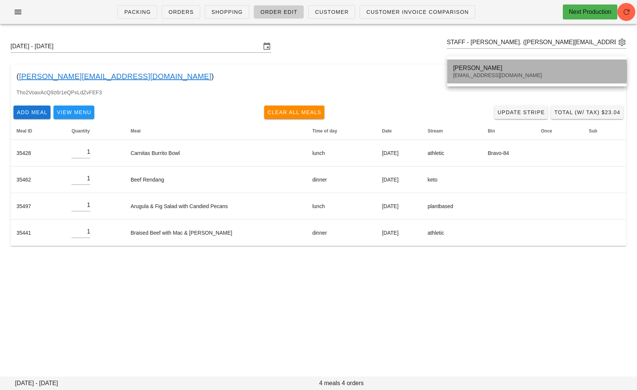
click at [475, 68] on div "Kayla Konechny" at bounding box center [537, 67] width 168 height 7
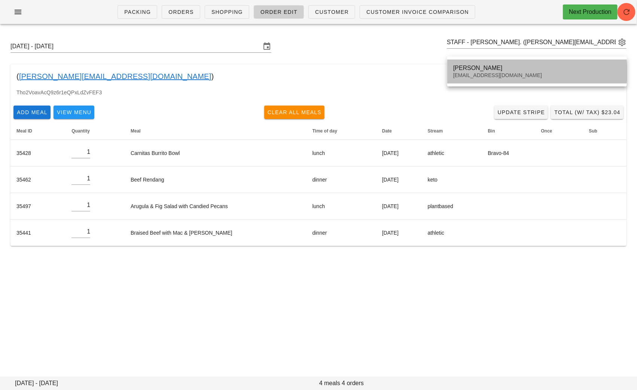
type input "Kayla Konechny (kaylakonechny@yahoo.ca)"
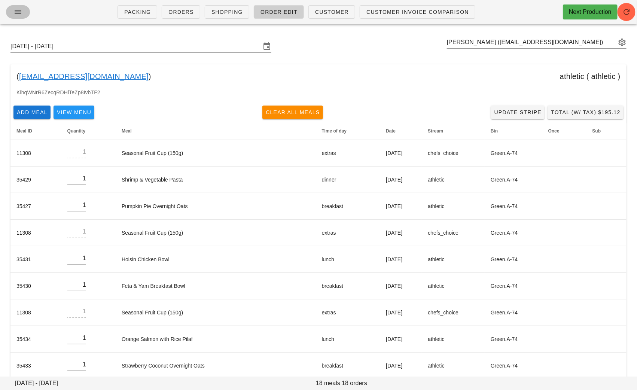
click at [11, 10] on button "button" at bounding box center [18, 11] width 24 height 13
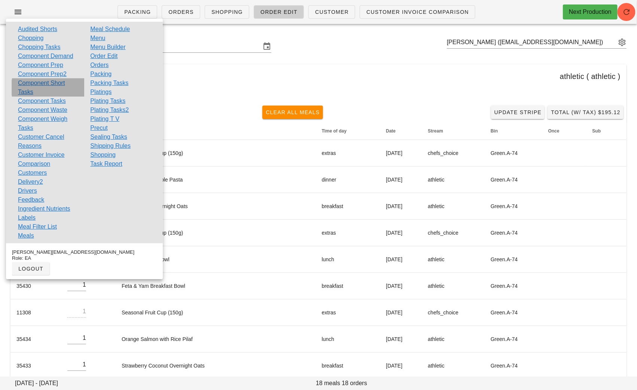
click at [59, 82] on link "Component Short Tasks" at bounding box center [48, 88] width 60 height 18
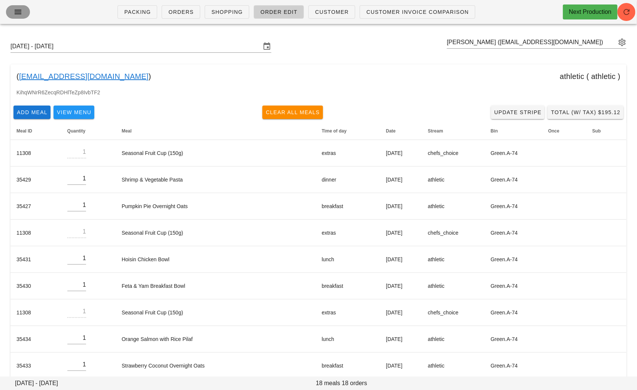
click at [17, 11] on icon "button" at bounding box center [17, 11] width 9 height 9
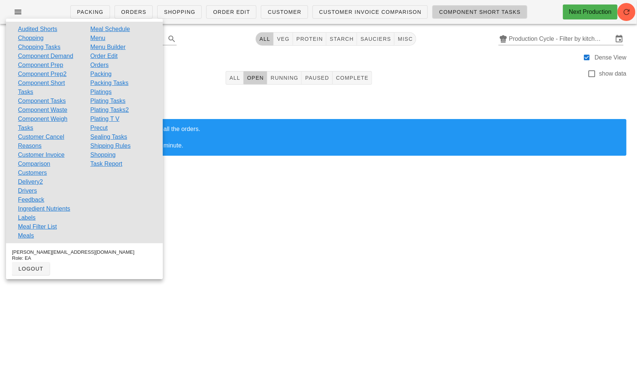
click at [202, 93] on div "Loading tasks... Loading tasks can take a while as it has to count all the orde…" at bounding box center [318, 129] width 628 height 78
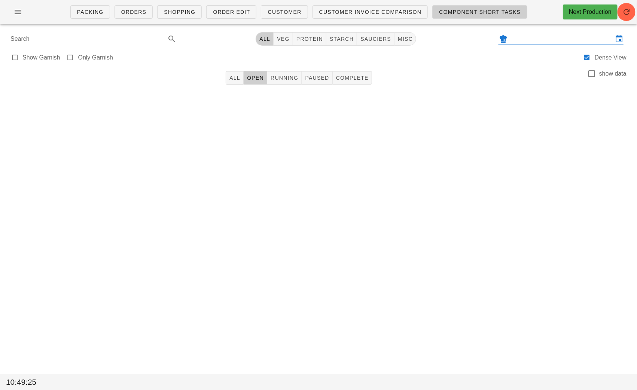
click at [529, 42] on input "text" at bounding box center [561, 39] width 104 height 12
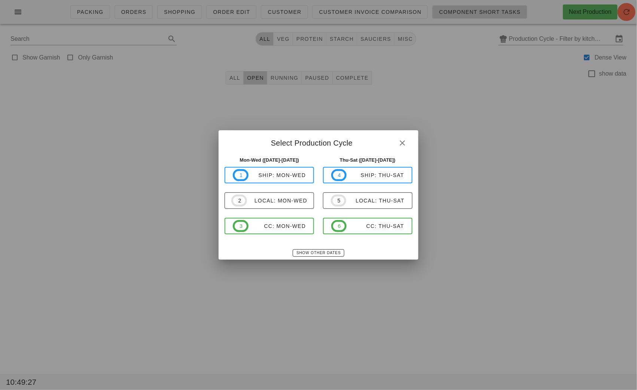
click at [309, 249] on div "Show Other Dates" at bounding box center [319, 252] width 200 height 13
click at [311, 251] on span "Show Other Dates" at bounding box center [318, 253] width 45 height 4
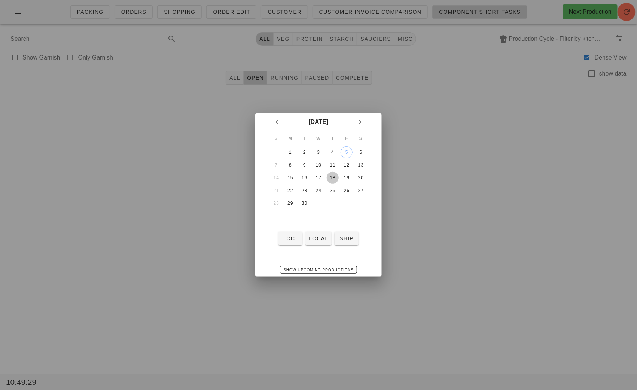
click at [335, 177] on div "18" at bounding box center [333, 177] width 12 height 5
click at [321, 236] on span "local" at bounding box center [318, 238] width 20 height 6
type input "local: Thu-Sat (Sep 18-Sep 20)"
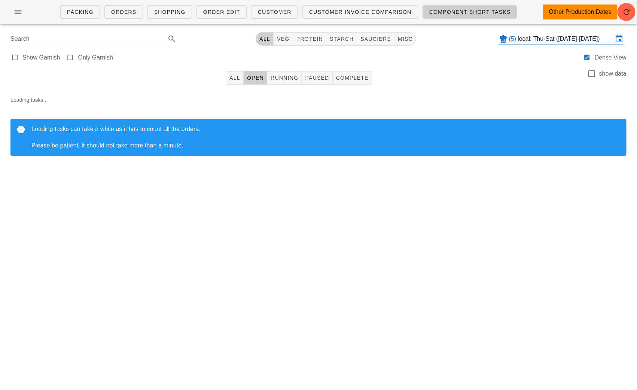
click at [260, 270] on div "Packing Orders Shopping Order Edit Customer Customer Invoice Comparison Compone…" at bounding box center [318, 195] width 637 height 390
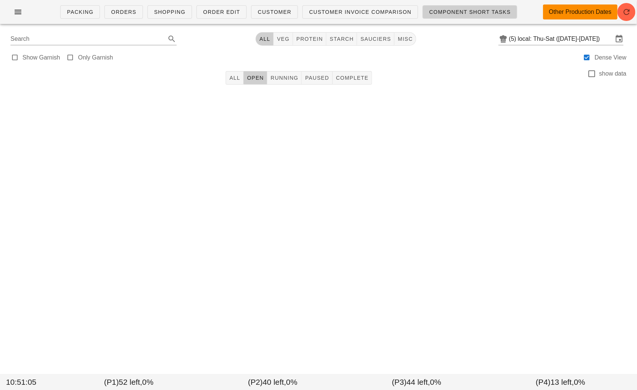
click at [322, 172] on div "Packing Orders Shopping Order Edit Customer Customer Invoice Comparison Compone…" at bounding box center [318, 195] width 637 height 390
click at [378, 247] on div "Packing Orders Shopping Order Edit Customer Customer Invoice Comparison Compone…" at bounding box center [318, 195] width 637 height 390
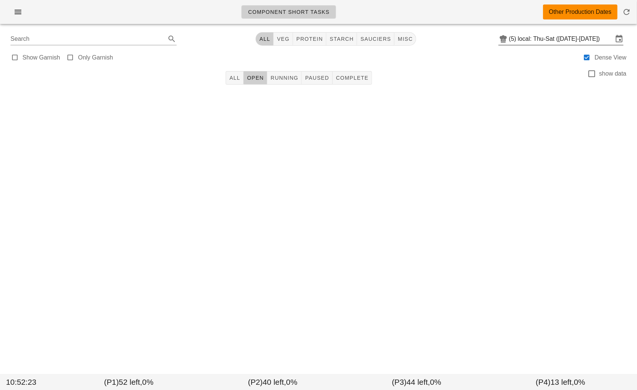
click at [554, 35] on input "local: Thu-Sat (Sep 18-Sep 20)" at bounding box center [565, 39] width 95 height 12
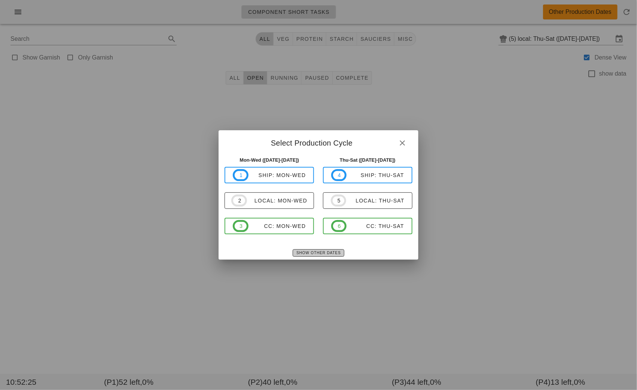
click at [308, 251] on span "Show Other Dates" at bounding box center [318, 253] width 45 height 4
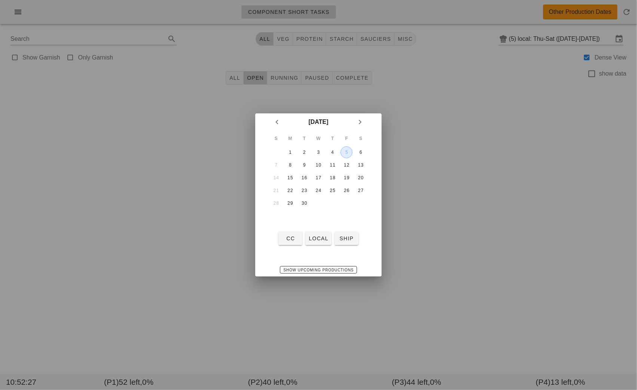
click at [347, 153] on div "5" at bounding box center [346, 152] width 11 height 5
click at [316, 241] on span "local" at bounding box center [318, 238] width 20 height 6
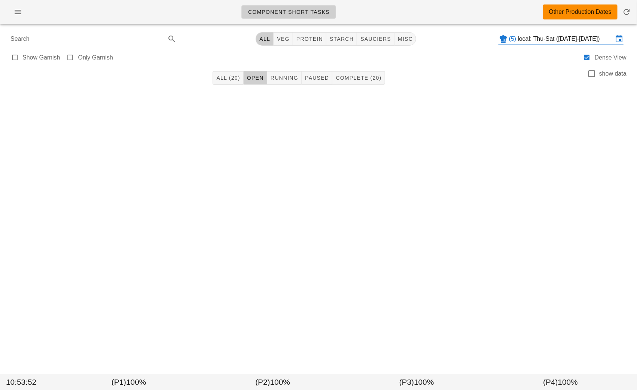
click at [222, 250] on div "Component Short Tasks Other Production Dates Search All veg protein starch sauc…" at bounding box center [318, 195] width 637 height 390
click at [542, 39] on input "local: Thu-Sat (Sep 4-Sep 6)" at bounding box center [565, 39] width 95 height 12
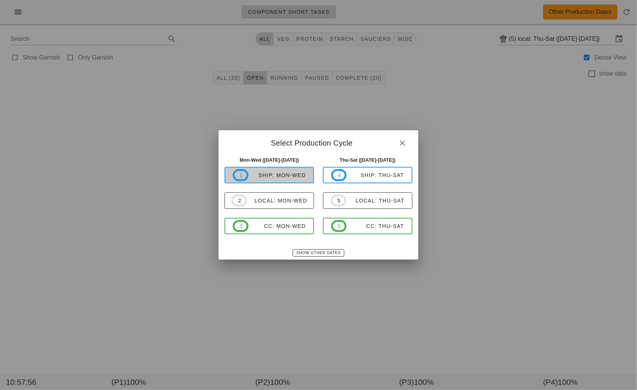
click at [282, 170] on span "1 ship: Mon-Wed" at bounding box center [269, 175] width 73 height 12
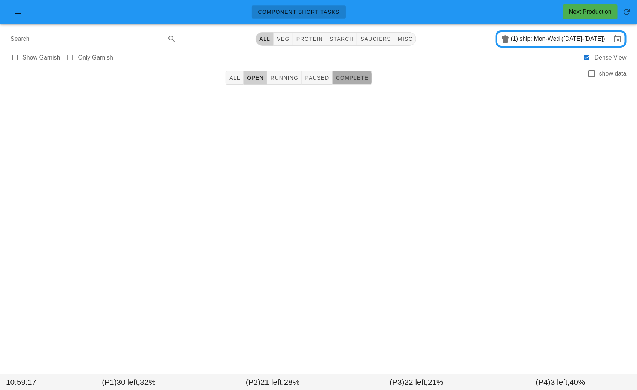
click at [349, 83] on button "Complete" at bounding box center [352, 77] width 39 height 13
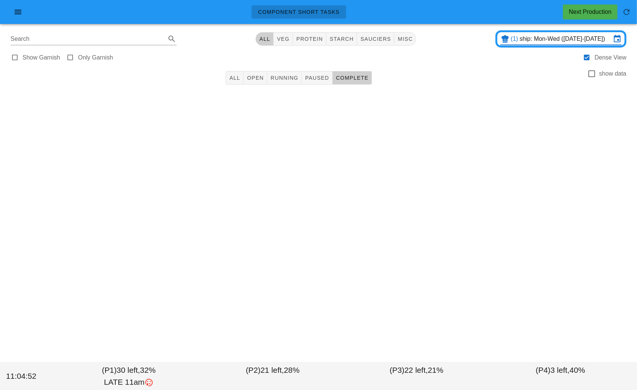
click at [553, 44] on div "(1) ship: Mon-Wed (Sep 8-Sep 10)" at bounding box center [560, 39] width 121 height 12
click at [533, 40] on input "ship: Mon-Wed (Sep 8-Sep 10)" at bounding box center [565, 39] width 91 height 12
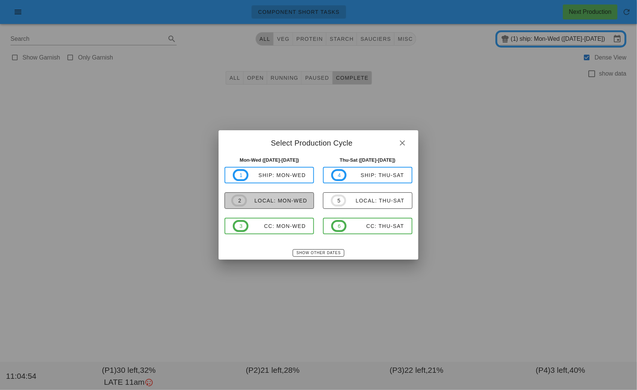
click at [269, 205] on span "2 local: Mon-Wed" at bounding box center [269, 201] width 76 height 12
type input "local: Mon-Wed (Sep 8-Sep 10)"
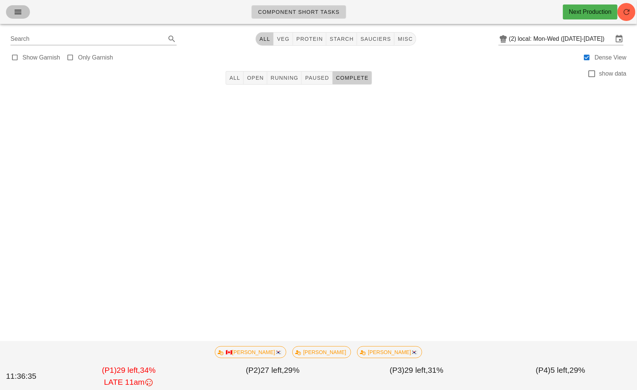
click at [13, 15] on span "button" at bounding box center [18, 11] width 12 height 9
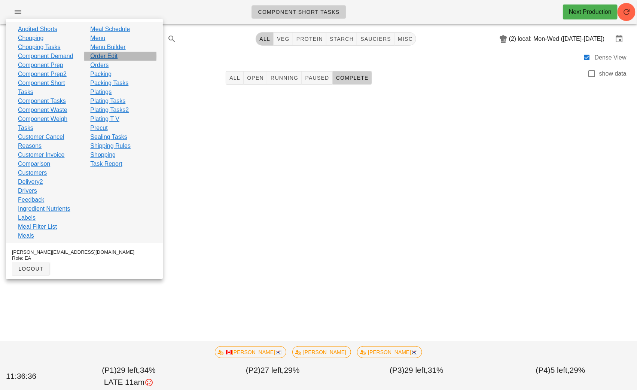
click at [101, 57] on link "Order Edit" at bounding box center [103, 56] width 27 height 9
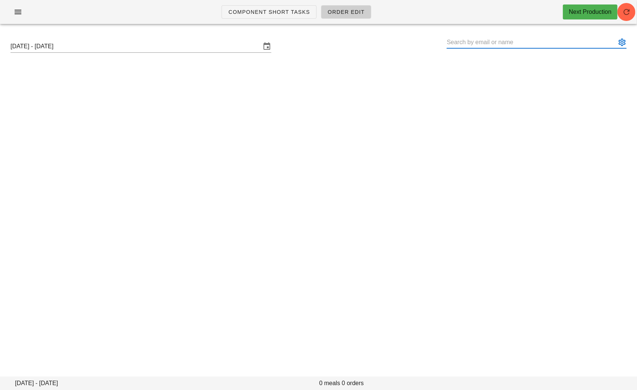
click at [481, 39] on input "text" at bounding box center [531, 42] width 169 height 12
paste input "jmaroy247@gmail.com"
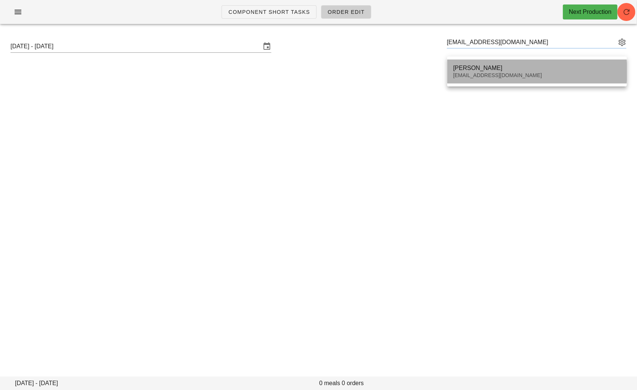
click at [468, 67] on div "Jennifer Roy" at bounding box center [537, 67] width 168 height 7
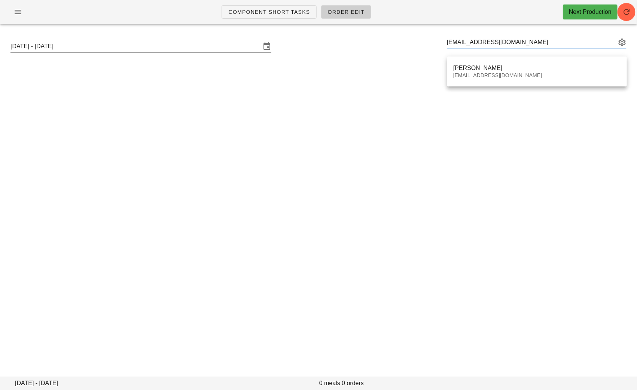
type input "Jennifer Roy (Jmaroy247@gmail.com)"
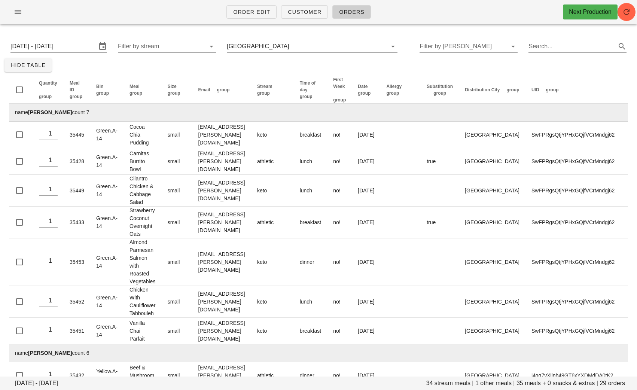
scroll to position [643, 0]
